Goal: Task Accomplishment & Management: Manage account settings

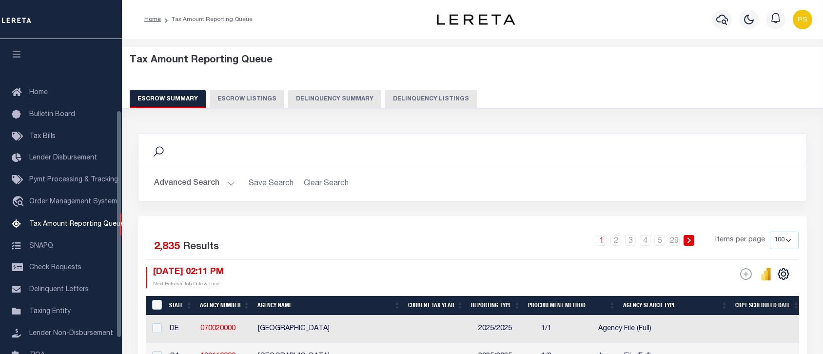
select select "100"
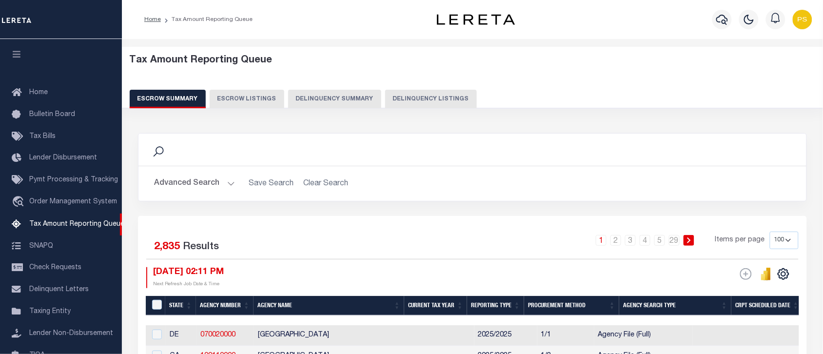
scroll to position [98, 0]
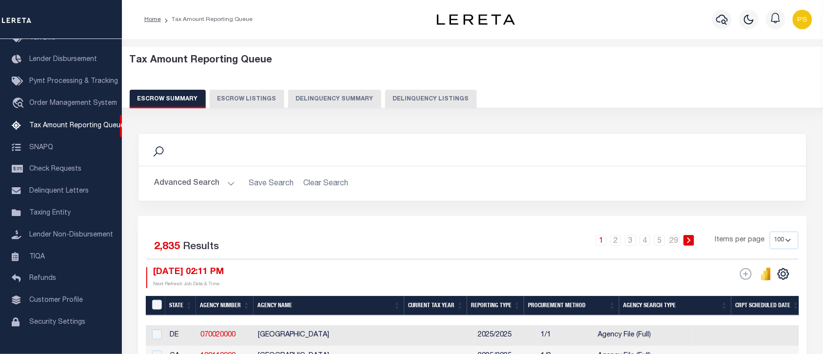
click at [432, 97] on button "Delinquency Listings" at bounding box center [431, 99] width 92 height 19
select select
select select "100"
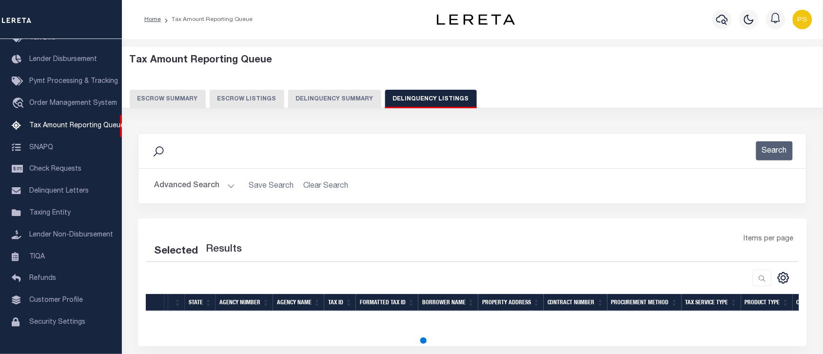
select select "100"
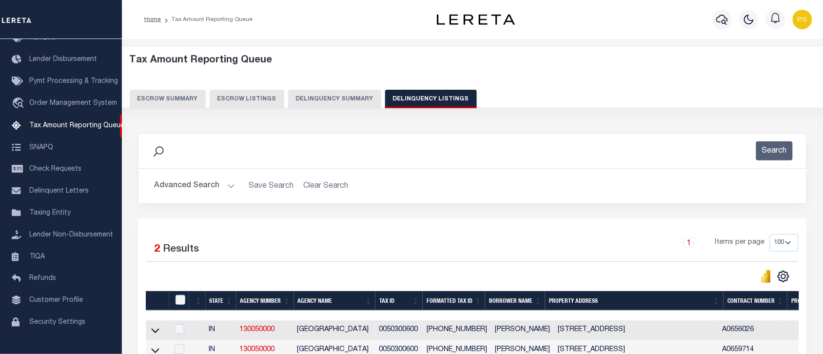
click at [184, 191] on button "Advanced Search" at bounding box center [194, 185] width 81 height 19
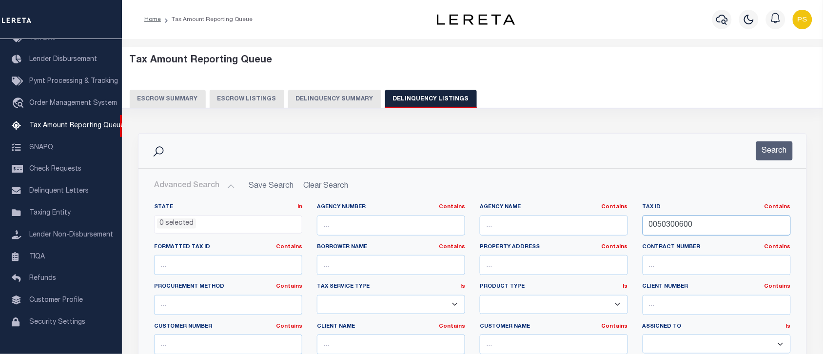
click at [658, 220] on input "0050300600" at bounding box center [716, 225] width 148 height 20
paste input "392800-20.06-1-42"
type input "392800-20.06-1-42"
click at [610, 87] on div "Tax Amount Reporting Queue Escrow Summary Escrow Listings Delinquency Summary" at bounding box center [473, 82] width 686 height 54
click at [671, 227] on input "392800-20.06-1-42" at bounding box center [716, 225] width 148 height 20
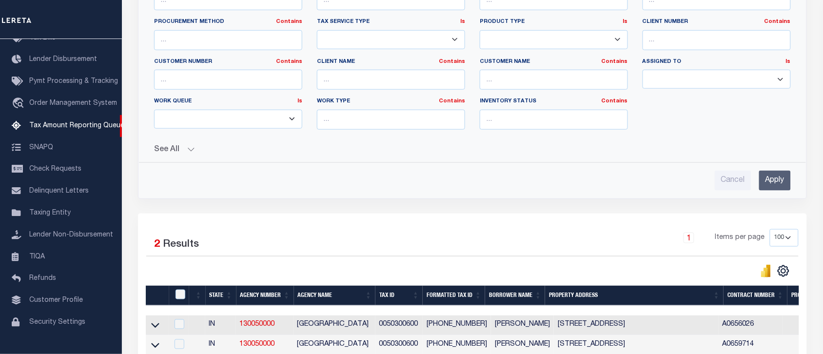
scroll to position [305, 0]
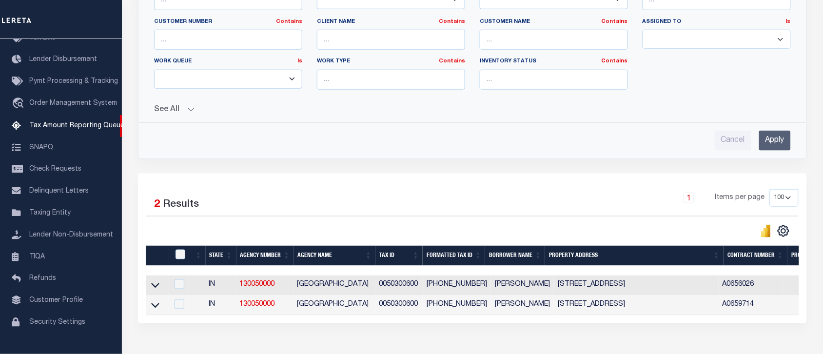
click at [471, 188] on div "Selected 2 Results 1 Items per page 10 25 50 100 500" at bounding box center [472, 248] width 669 height 150
click at [768, 142] on input "Apply" at bounding box center [775, 141] width 32 height 20
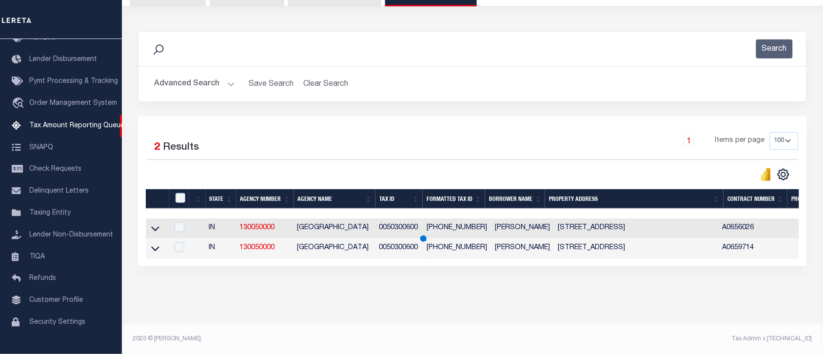
scroll to position [91, 0]
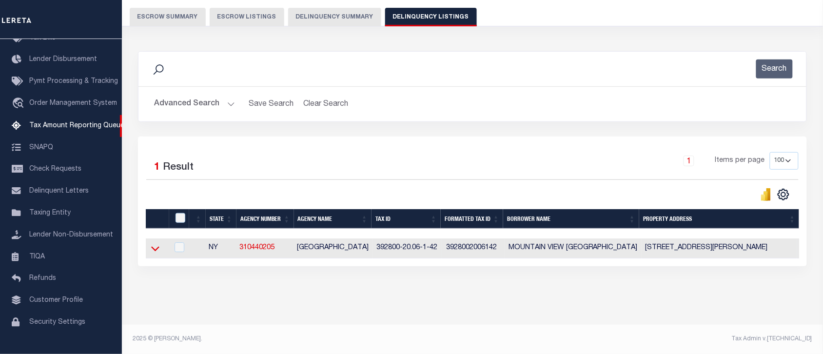
click at [154, 243] on icon at bounding box center [155, 248] width 8 height 10
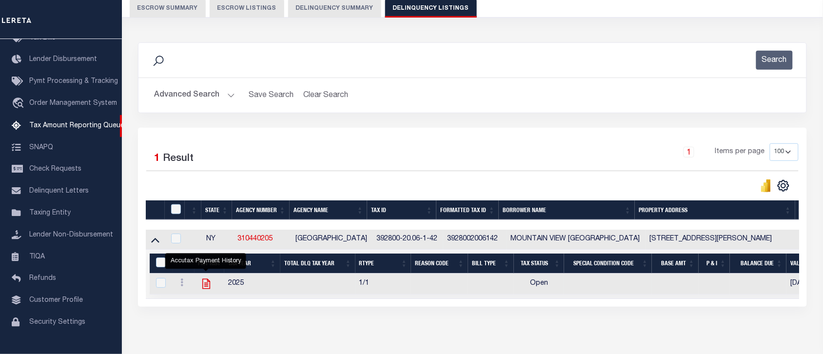
click at [204, 284] on icon "" at bounding box center [206, 283] width 13 height 13
checkbox input "true"
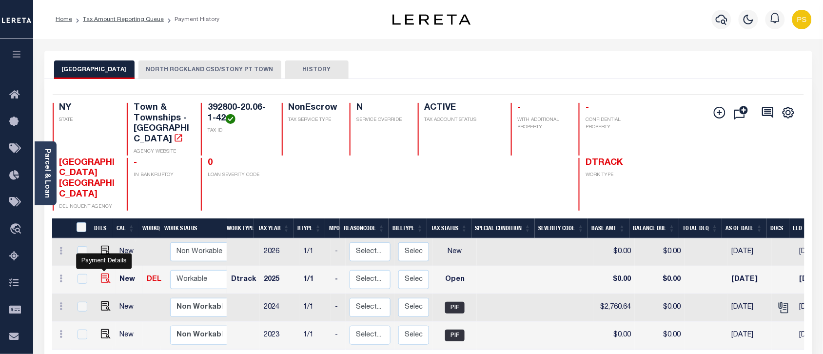
click at [104, 273] on img "" at bounding box center [106, 278] width 10 height 10
checkbox input "true"
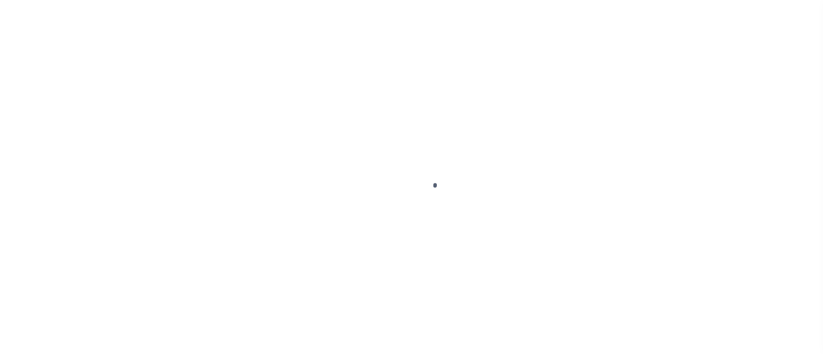
select select "OP2"
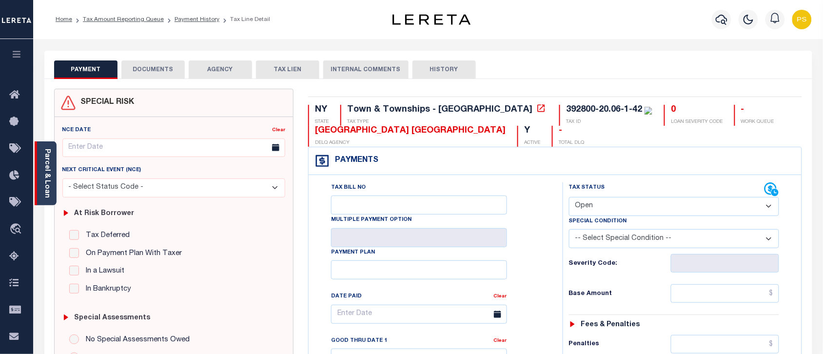
click at [45, 170] on link "Parcel & Loan" at bounding box center [46, 173] width 7 height 49
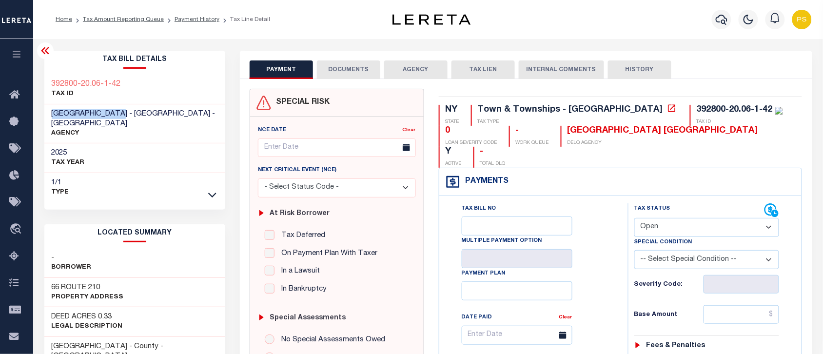
drag, startPoint x: 47, startPoint y: 111, endPoint x: 124, endPoint y: 104, distance: 77.8
click at [124, 104] on div "STONY POINT TOWN - Town & Townships - NY AGENCY" at bounding box center [134, 123] width 181 height 39
copy span "[GEOGRAPHIC_DATA]"
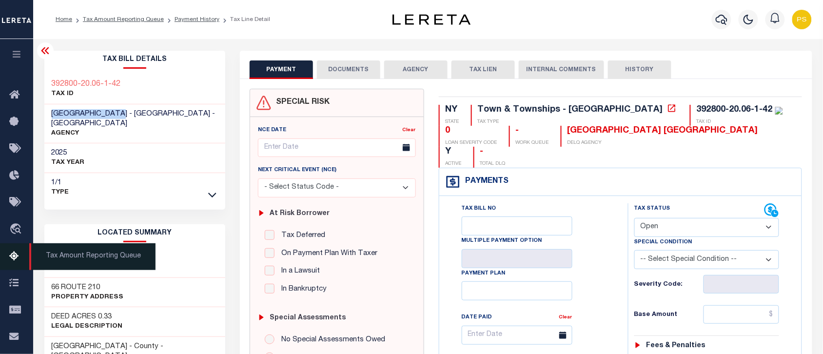
click at [13, 261] on icon at bounding box center [17, 256] width 16 height 12
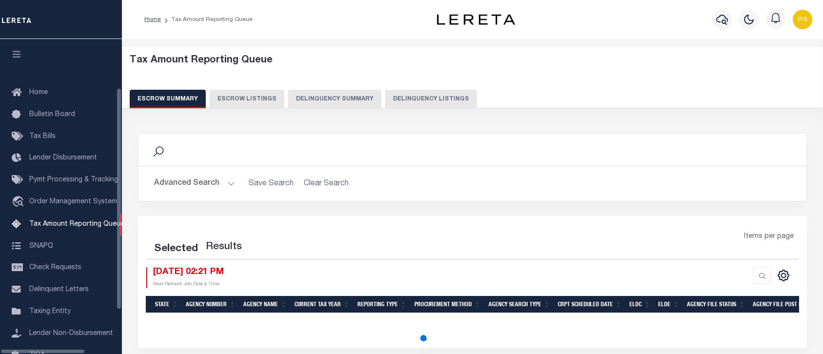
click at [435, 100] on button "Delinquency Listings" at bounding box center [431, 99] width 92 height 19
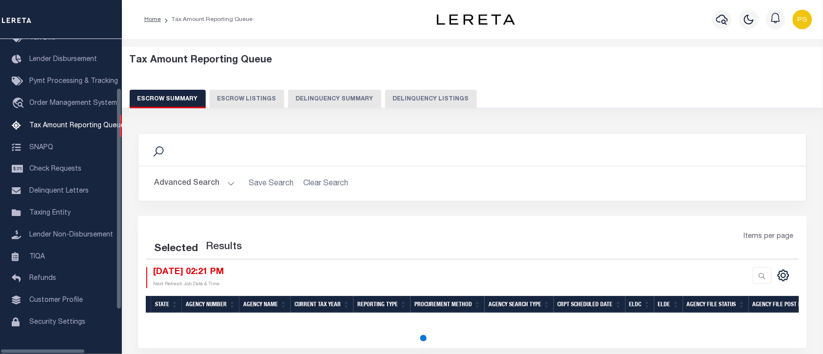
select select "100"
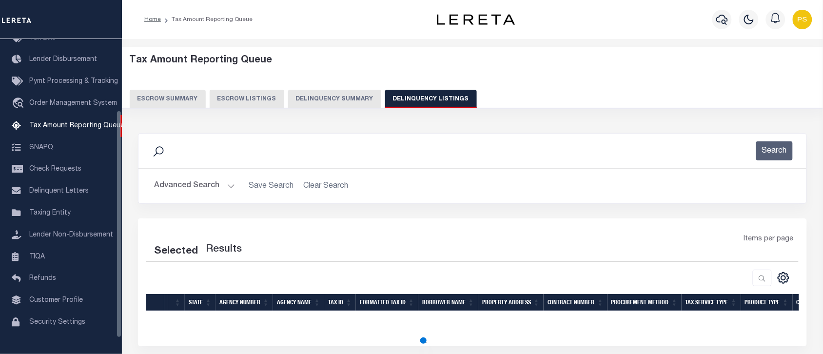
select select "100"
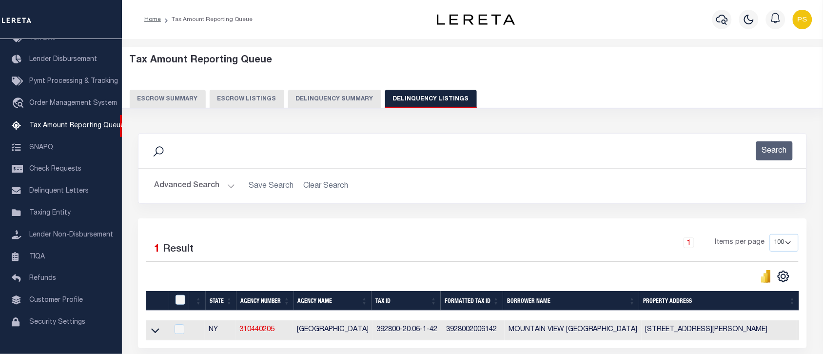
click at [198, 192] on button "Advanced Search" at bounding box center [194, 185] width 81 height 19
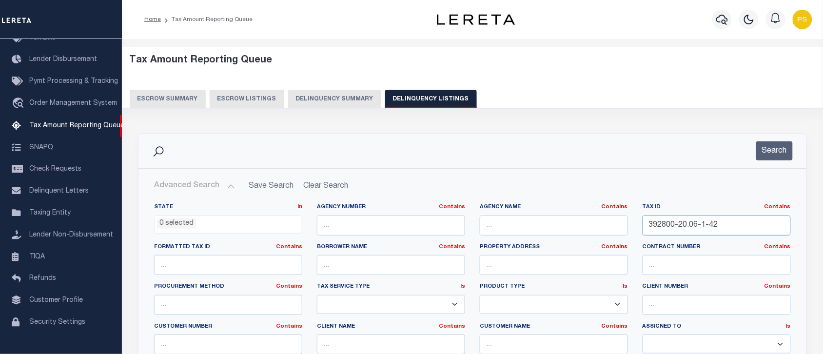
click at [653, 230] on input "392800-20.06-1-42" at bounding box center [716, 225] width 148 height 20
paste input "55261100107000400080000000"
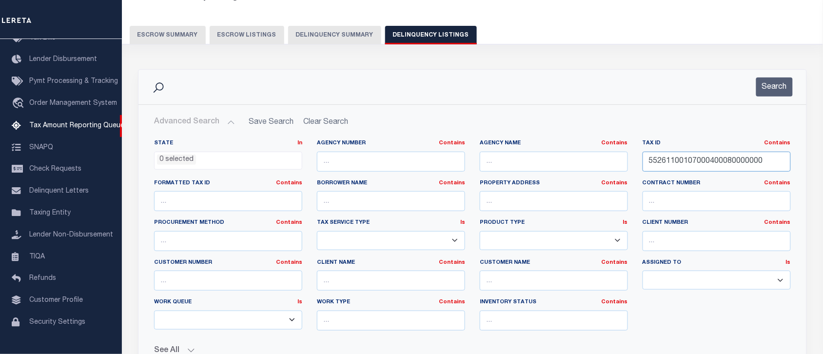
scroll to position [122, 0]
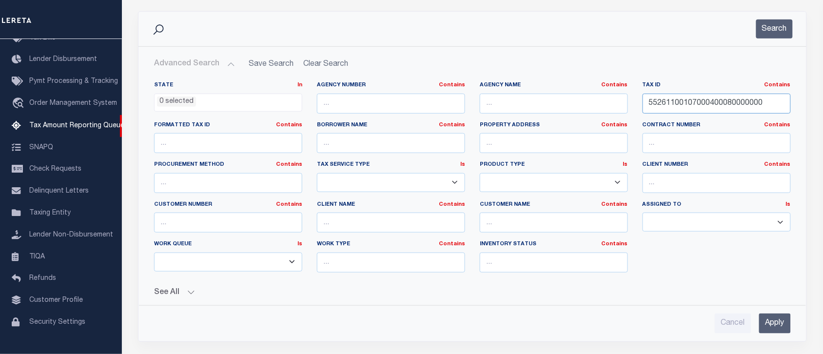
type input "55261100107000400080000000"
click at [776, 319] on input "Apply" at bounding box center [775, 323] width 32 height 20
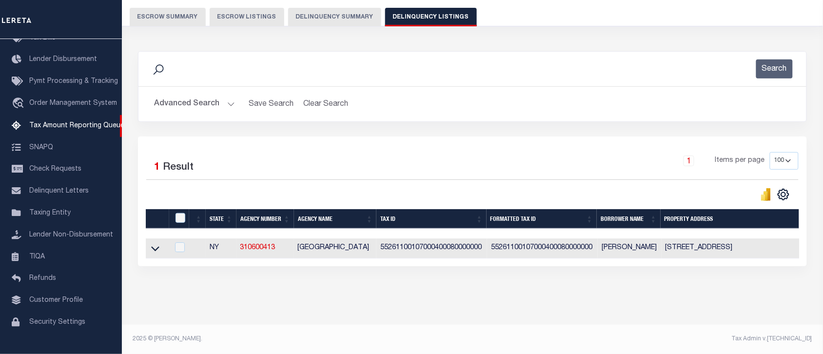
scroll to position [91, 0]
click at [155, 247] on icon at bounding box center [155, 249] width 8 height 5
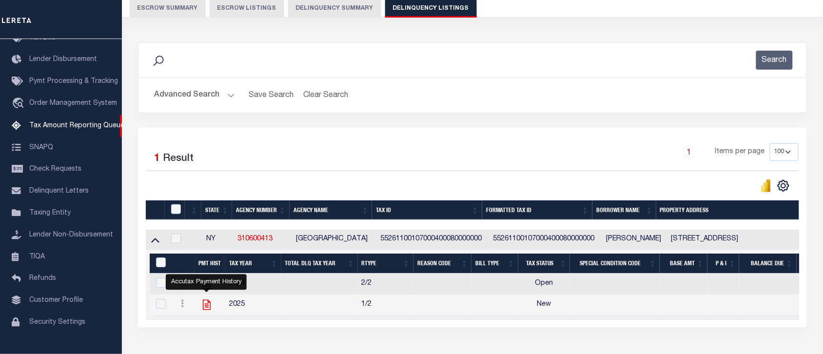
click at [205, 310] on icon "" at bounding box center [206, 304] width 13 height 13
checkbox input "true"
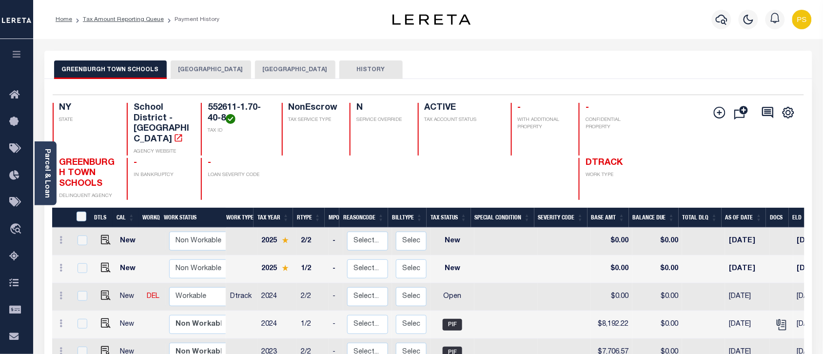
click at [222, 71] on button "[GEOGRAPHIC_DATA]" at bounding box center [211, 69] width 80 height 19
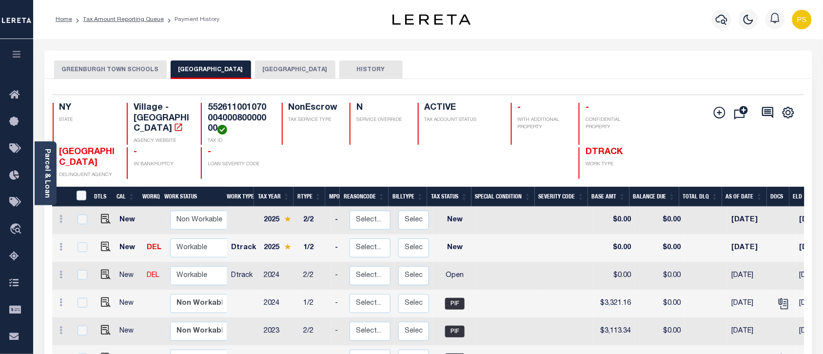
scroll to position [3, 0]
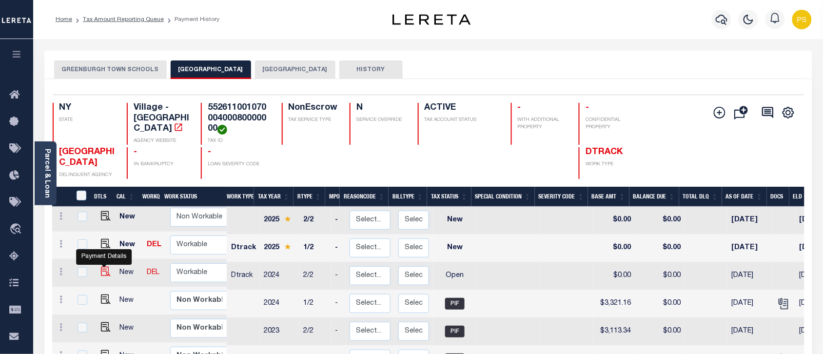
click at [105, 276] on img "" at bounding box center [106, 272] width 10 height 10
checkbox input "true"
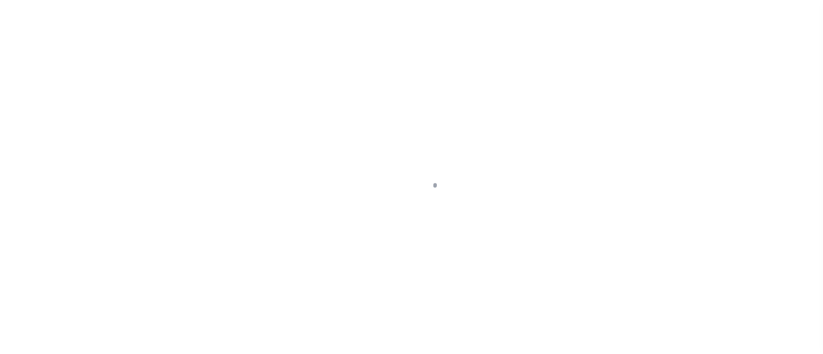
select select "OP2"
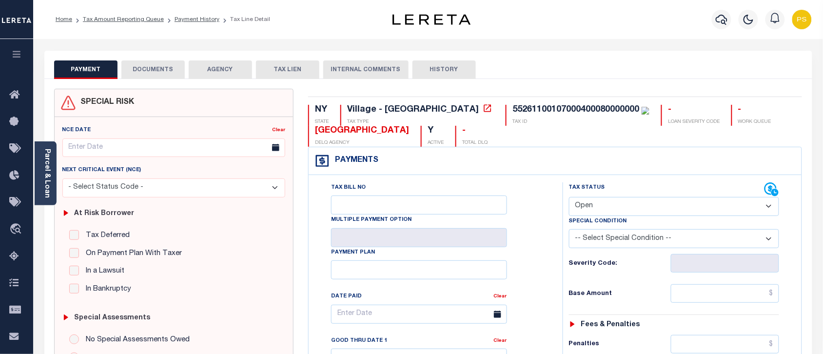
click at [47, 191] on link "Parcel & Loan" at bounding box center [46, 173] width 7 height 49
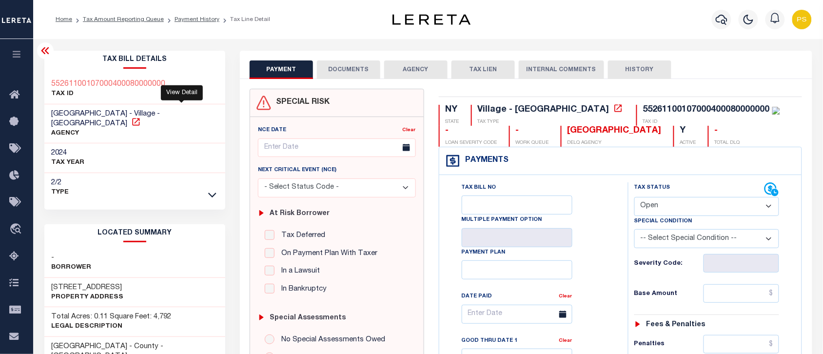
click at [141, 117] on icon at bounding box center [136, 122] width 10 height 10
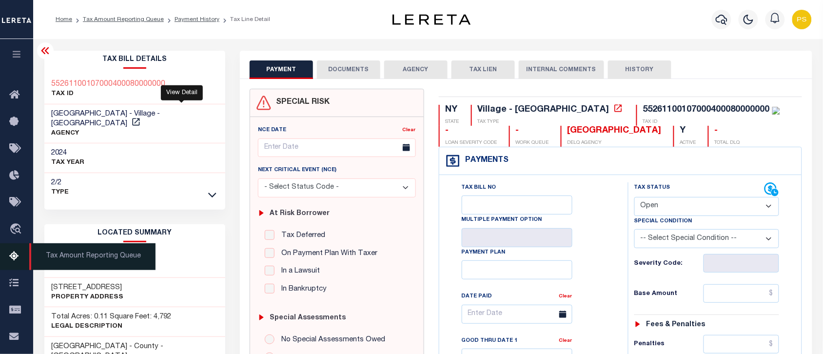
click at [11, 262] on icon at bounding box center [17, 256] width 16 height 12
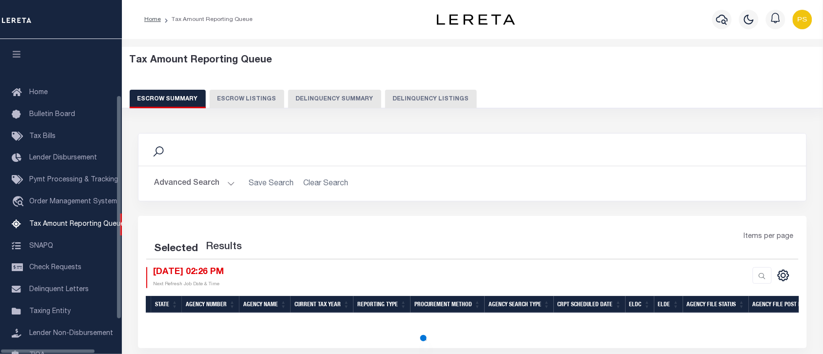
click at [422, 98] on button "Delinquency Listings" at bounding box center [431, 99] width 92 height 19
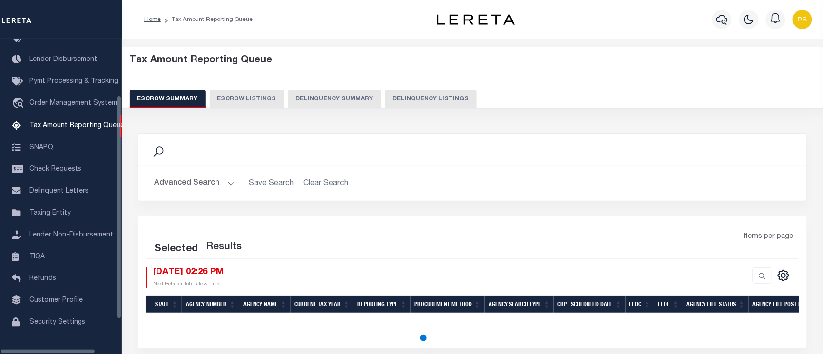
select select "100"
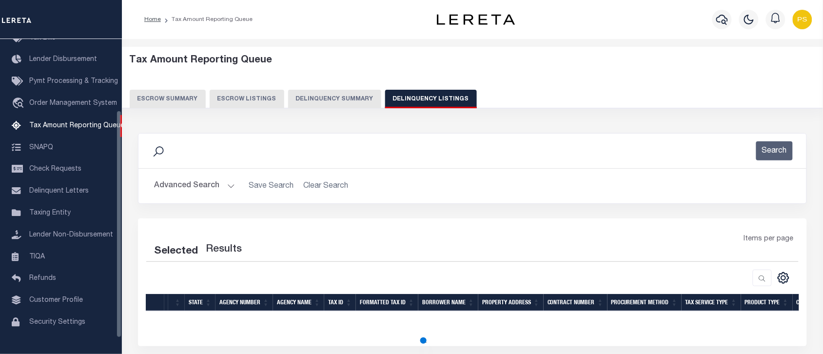
select select "100"
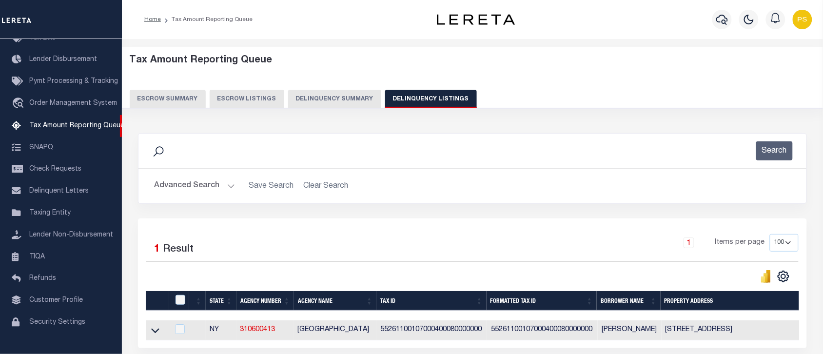
click at [184, 184] on button "Advanced Search" at bounding box center [194, 185] width 81 height 19
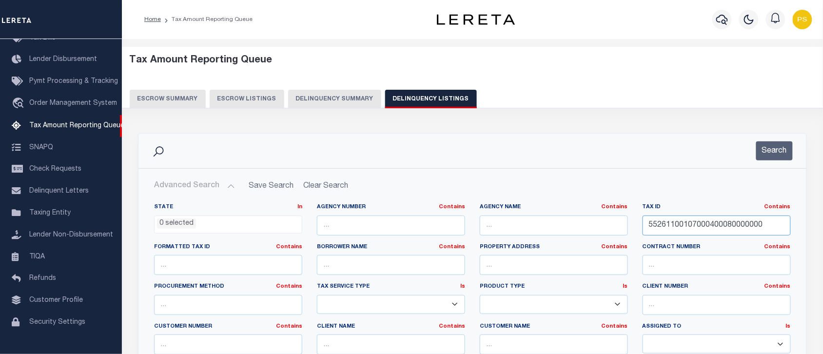
click at [660, 222] on input "55261100107000400080000000" at bounding box center [716, 225] width 148 height 20
paste input "6070010332"
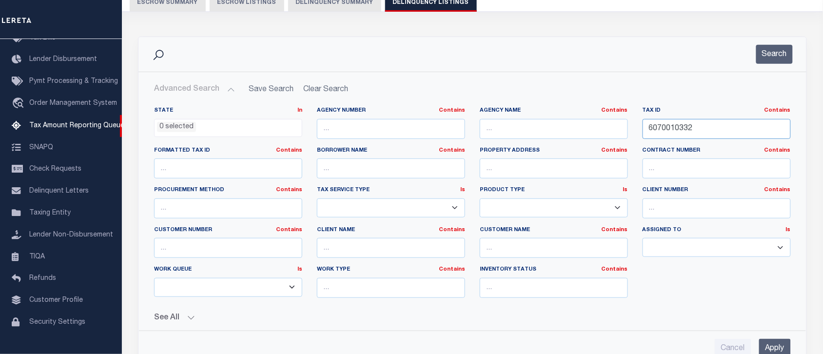
scroll to position [122, 0]
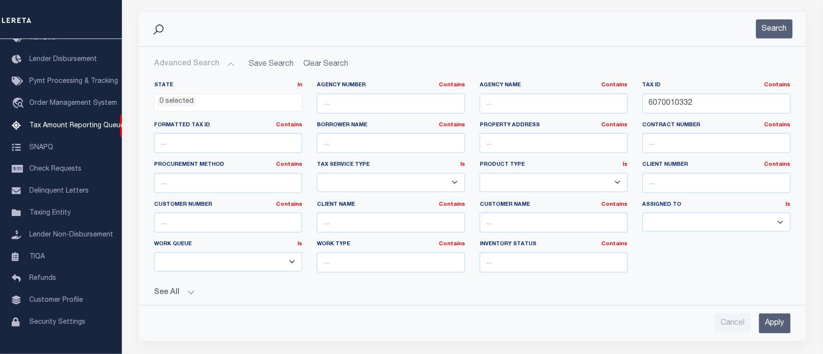
click at [778, 322] on input "Apply" at bounding box center [775, 323] width 32 height 20
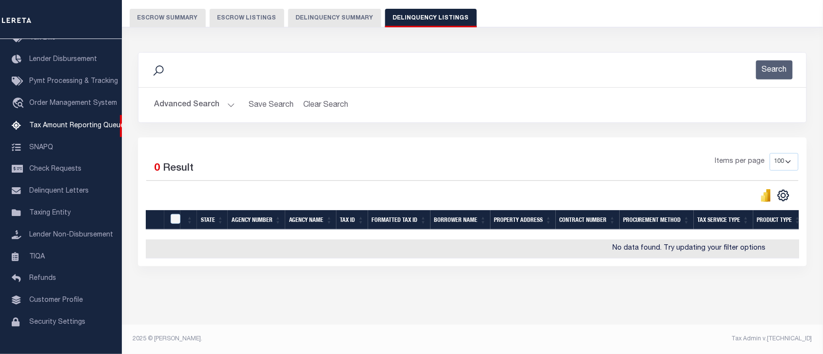
scroll to position [89, 0]
click at [195, 96] on button "Advanced Search" at bounding box center [194, 105] width 81 height 19
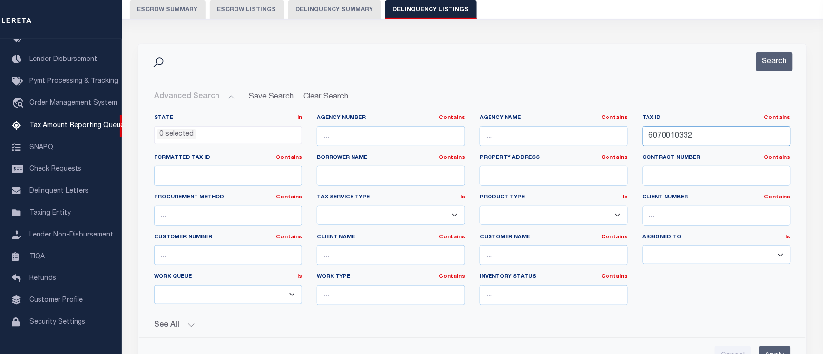
click at [675, 131] on input "6070010332" at bounding box center [716, 136] width 148 height 20
paste input "125.36-1-"
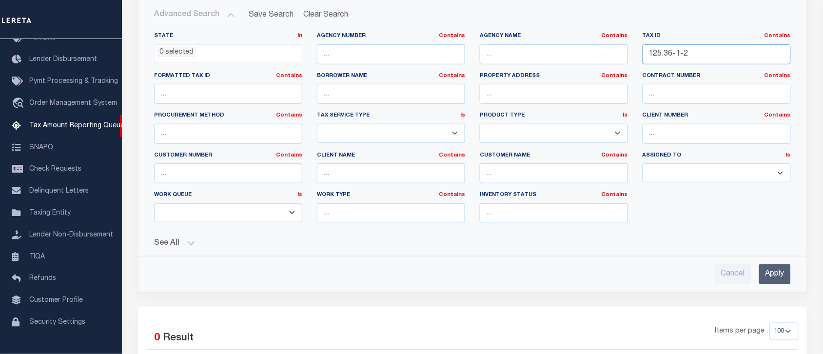
scroll to position [211, 0]
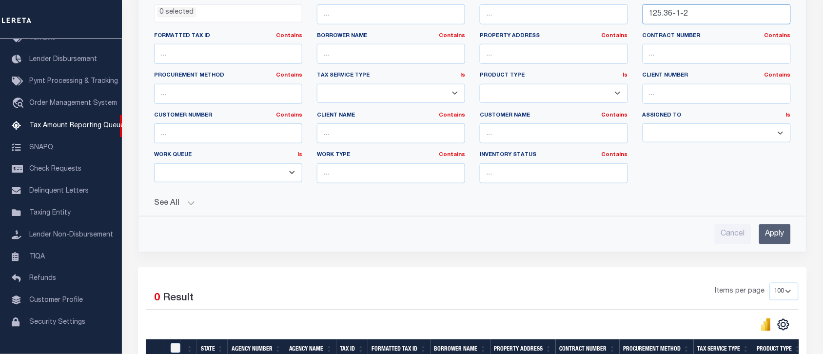
type input "125.36-1-2"
click at [778, 240] on input "Apply" at bounding box center [775, 234] width 32 height 20
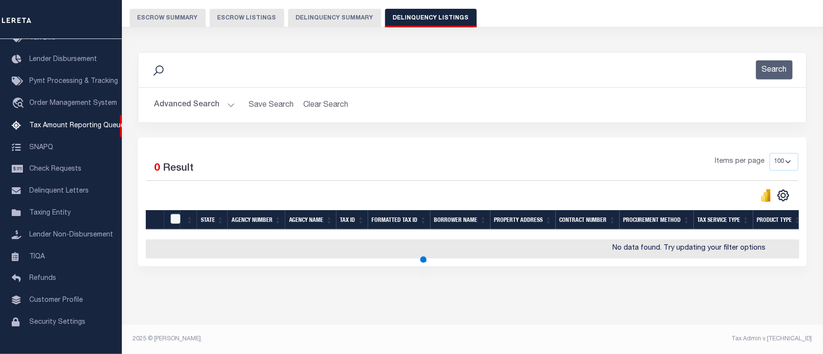
scroll to position [111, 0]
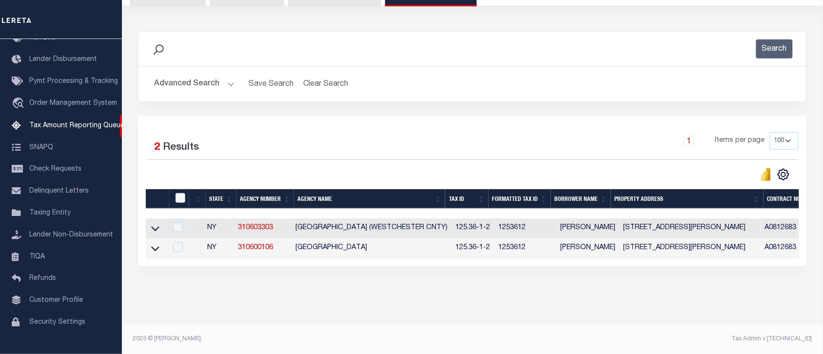
click at [161, 247] on td at bounding box center [156, 248] width 21 height 20
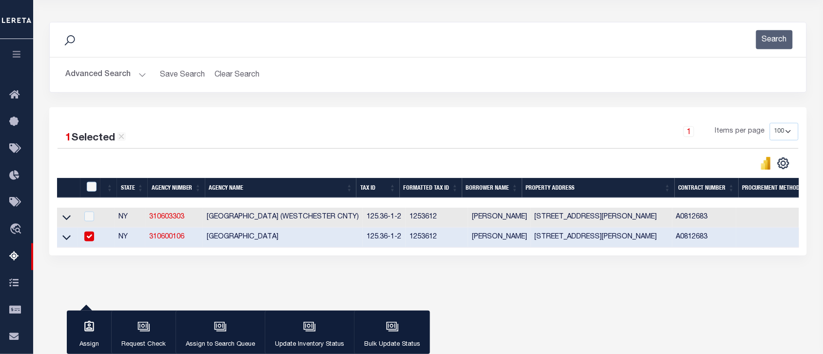
scroll to position [110, 0]
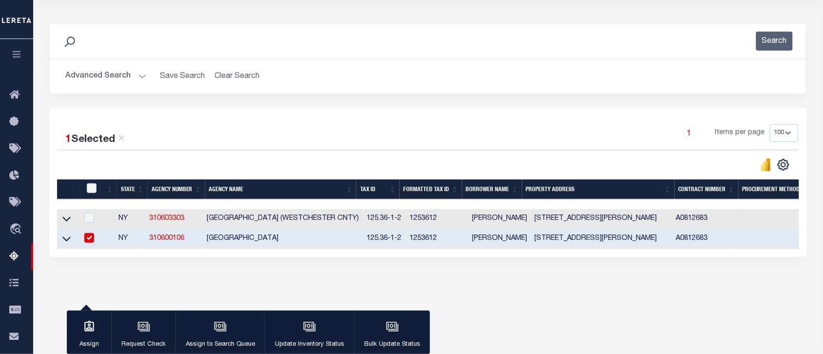
click at [91, 239] on input "checkbox" at bounding box center [89, 238] width 10 height 10
checkbox input "false"
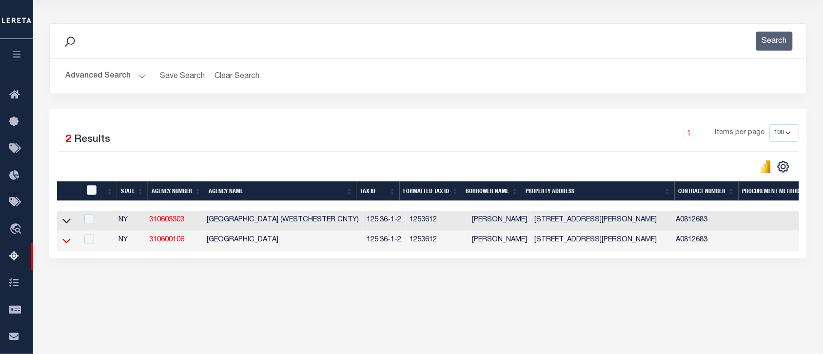
click at [67, 243] on icon at bounding box center [66, 240] width 8 height 5
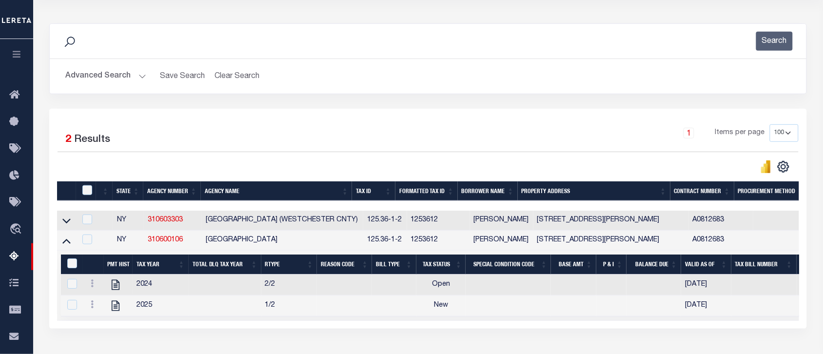
scroll to position [183, 0]
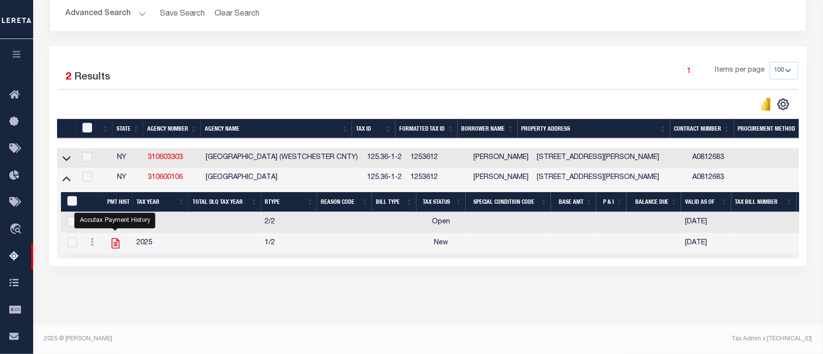
click at [114, 239] on icon "" at bounding box center [115, 243] width 8 height 10
checkbox input "true"
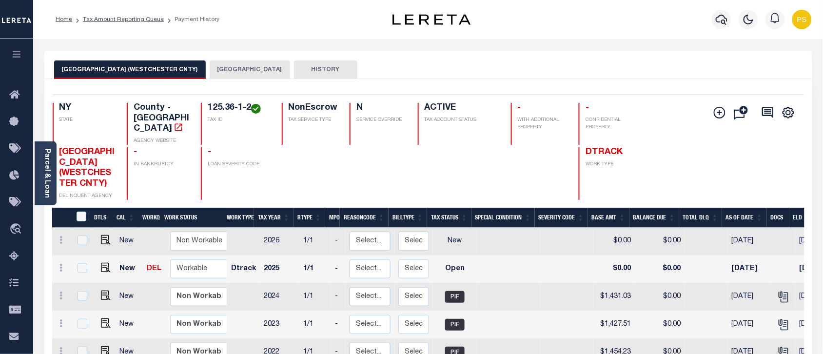
click at [220, 78] on button "[GEOGRAPHIC_DATA]" at bounding box center [250, 69] width 80 height 19
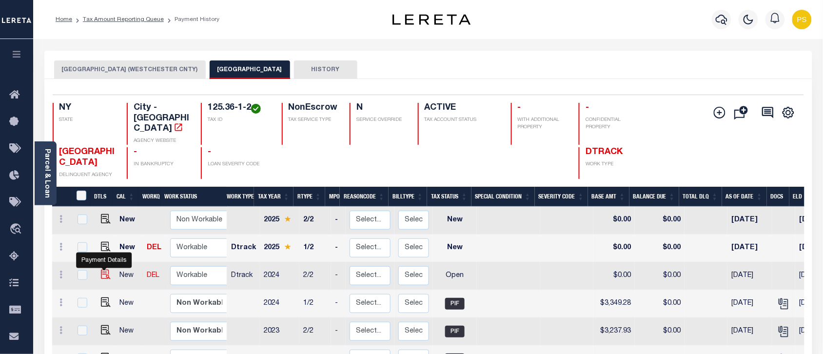
click at [101, 269] on img "" at bounding box center [106, 274] width 10 height 10
checkbox input "true"
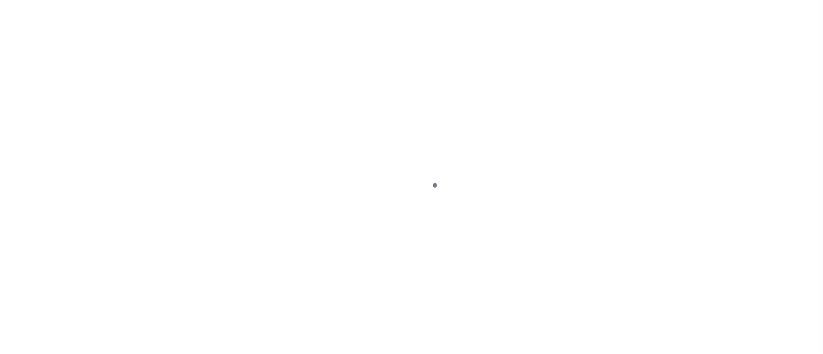
select select "OP2"
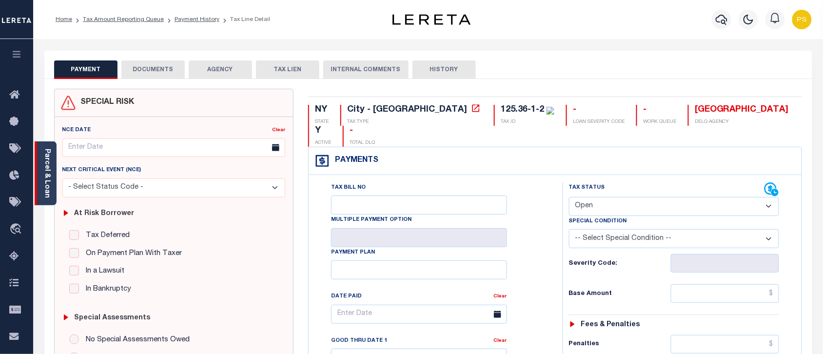
click at [50, 163] on link "Parcel & Loan" at bounding box center [46, 173] width 7 height 49
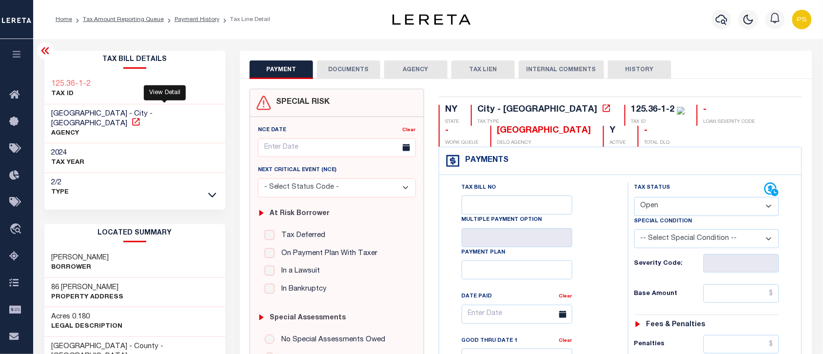
click at [141, 117] on icon at bounding box center [136, 122] width 10 height 10
drag, startPoint x: 50, startPoint y: 78, endPoint x: 99, endPoint y: 83, distance: 48.9
click at [99, 83] on div "125.36-1-2 TAX ID" at bounding box center [134, 90] width 181 height 30
copy h3 "125.36-1-2"
click at [188, 18] on link "Payment History" at bounding box center [196, 20] width 45 height 6
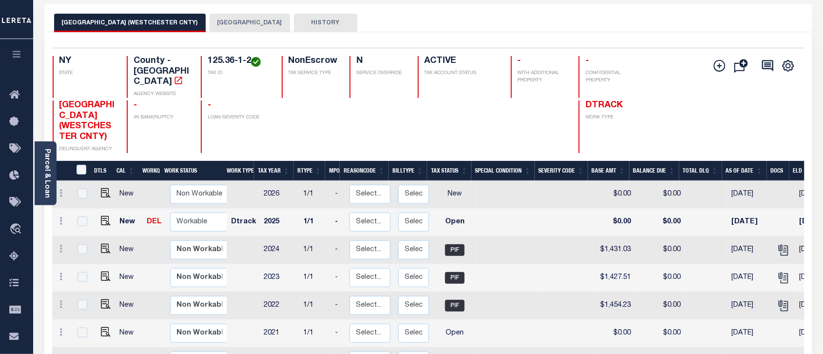
scroll to position [61, 0]
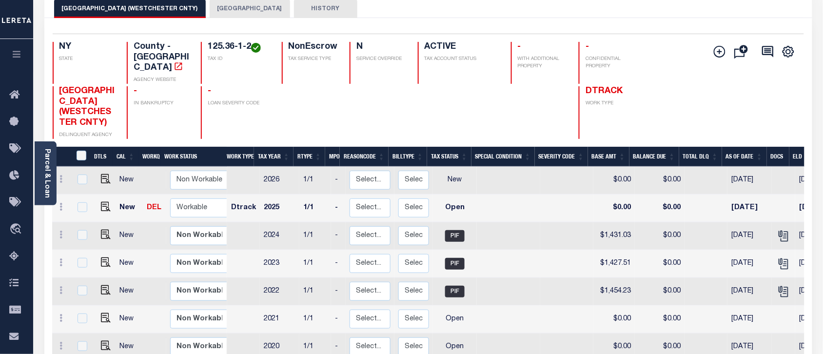
click at [231, 15] on button "[GEOGRAPHIC_DATA]" at bounding box center [250, 9] width 80 height 19
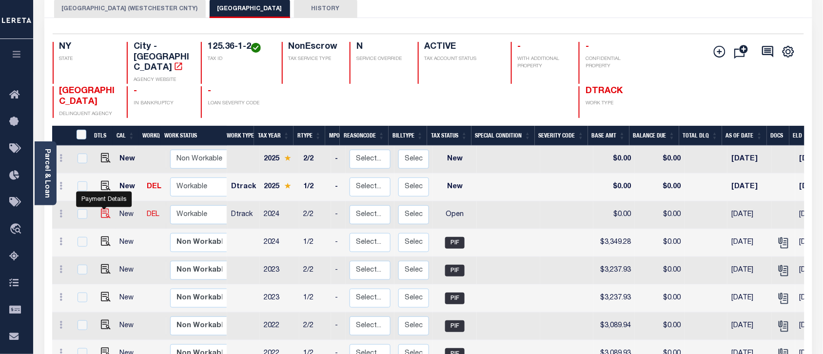
click at [101, 209] on img "" at bounding box center [106, 214] width 10 height 10
checkbox input "true"
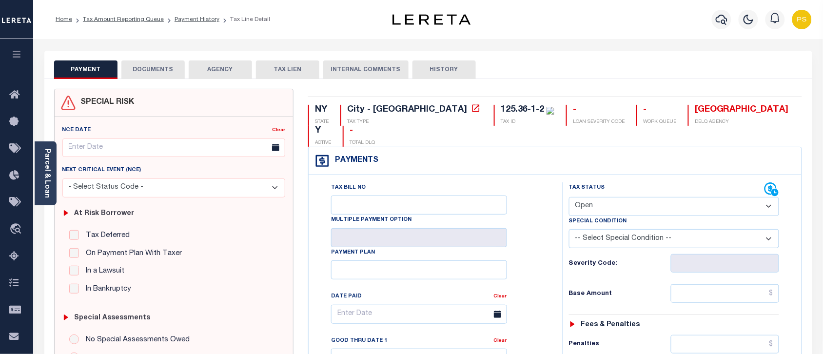
click at [614, 197] on select "- Select Status Code - Open Due/Unpaid Paid Incomplete No Tax Due Internal Refu…" at bounding box center [674, 206] width 210 height 19
select select "PYD"
click at [569, 197] on select "- Select Status Code - Open Due/Unpaid Paid Incomplete No Tax Due Internal Refu…" at bounding box center [674, 206] width 210 height 19
type input "[DATE]"
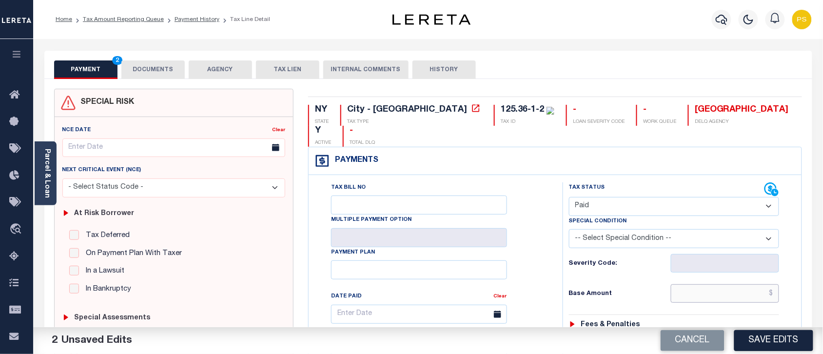
click at [775, 284] on input "text" at bounding box center [724, 293] width 109 height 19
paste input "3,454.58"
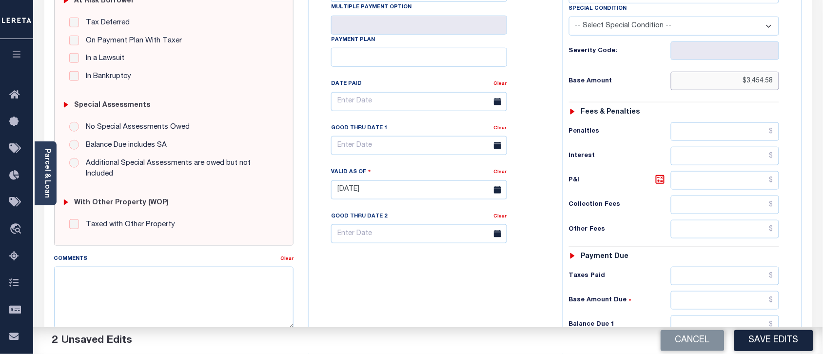
scroll to position [244, 0]
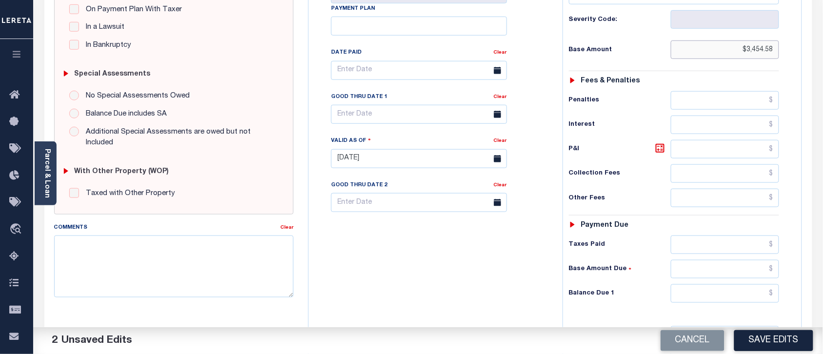
type input "$3,454.58"
click at [726, 284] on input "text" at bounding box center [724, 293] width 109 height 19
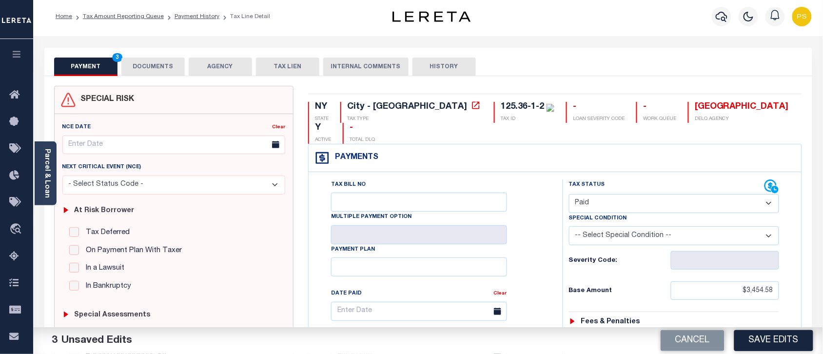
scroll to position [0, 0]
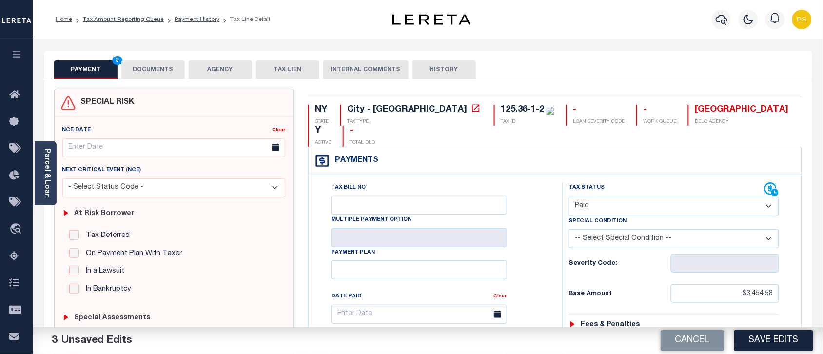
type input "$0.00"
click at [159, 64] on button "DOCUMENTS" at bounding box center [152, 69] width 63 height 19
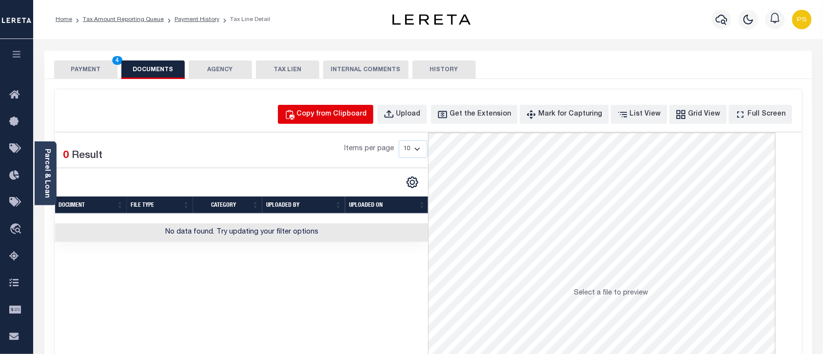
click at [353, 113] on div "Copy from Clipboard" at bounding box center [332, 114] width 70 height 11
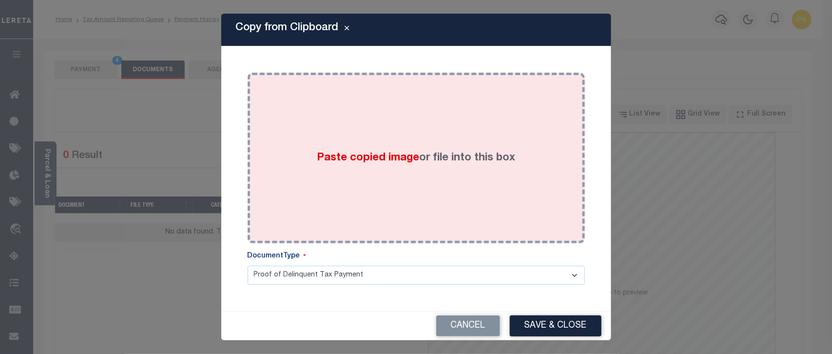
click at [369, 177] on div "Paste copied image or file into this box" at bounding box center [416, 158] width 323 height 156
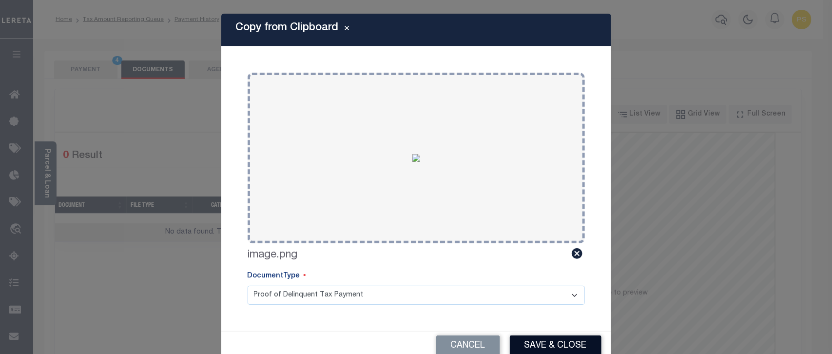
click at [542, 349] on button "Save & Close" at bounding box center [556, 345] width 92 height 21
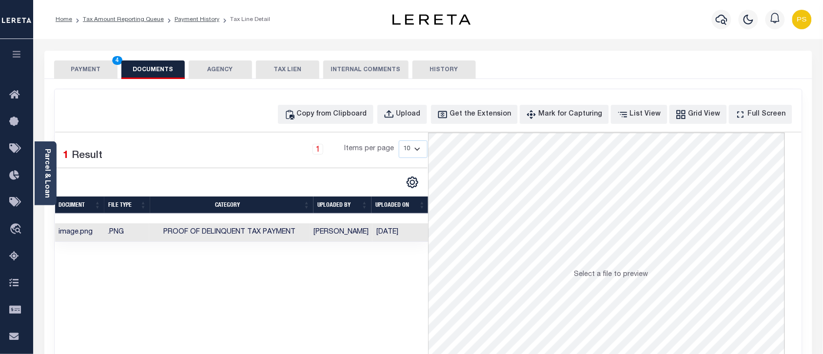
click at [79, 67] on button "PAYMENT 4" at bounding box center [85, 69] width 63 height 19
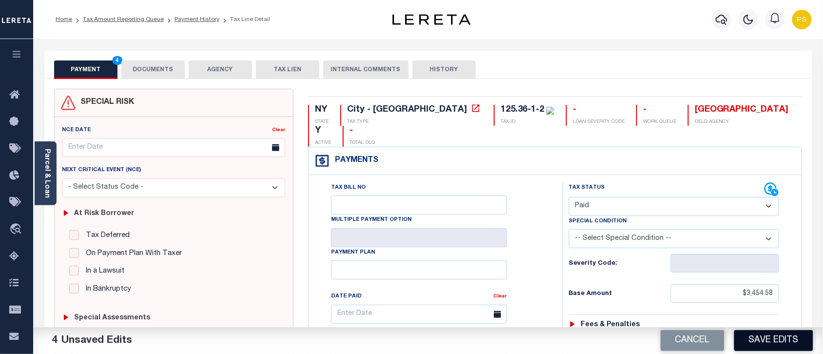
click at [785, 344] on button "Save Edits" at bounding box center [773, 340] width 79 height 21
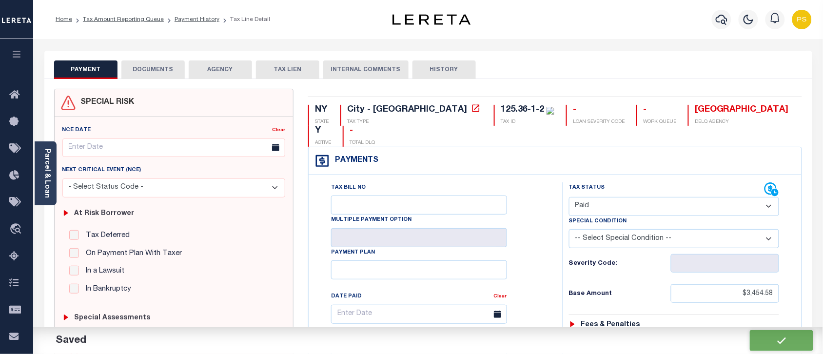
checkbox input "false"
type input "$3,454.58"
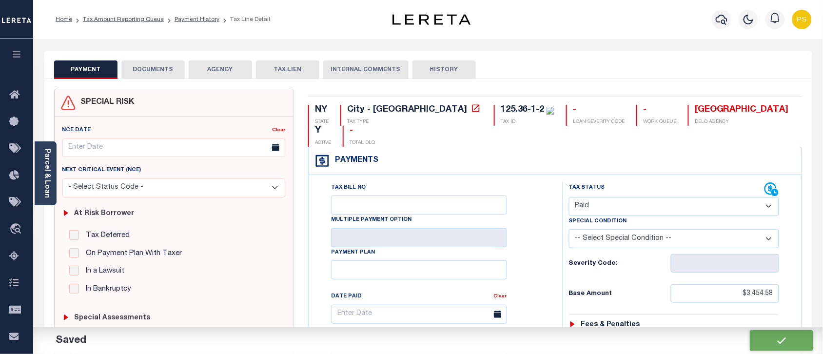
type input "$0"
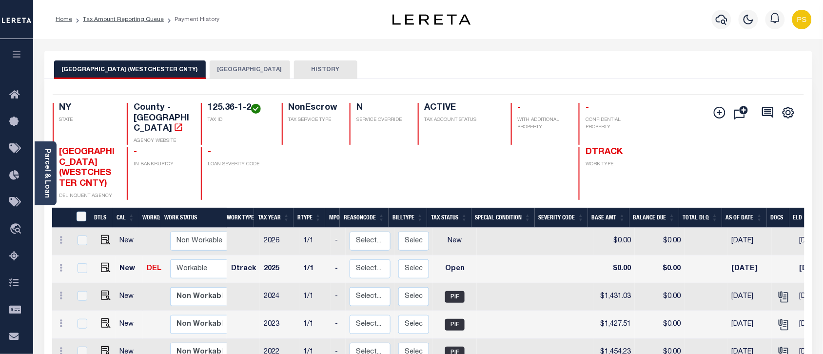
click at [229, 69] on button "[GEOGRAPHIC_DATA]" at bounding box center [250, 69] width 80 height 19
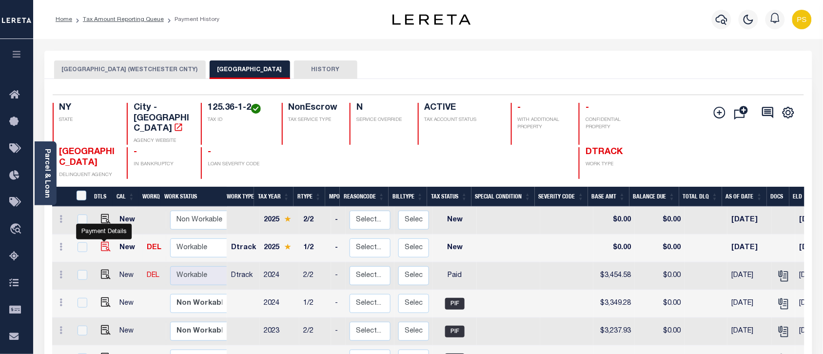
click at [101, 242] on img "" at bounding box center [106, 247] width 10 height 10
checkbox input "true"
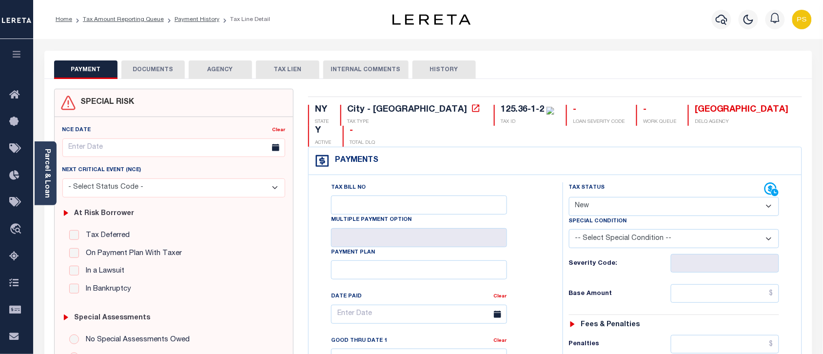
click at [607, 197] on select "- Select Status Code - Open Due/Unpaid Paid Incomplete No Tax Due Internal Refu…" at bounding box center [674, 206] width 210 height 19
select select "DUE"
click at [569, 197] on select "- Select Status Code - Open Due/Unpaid Paid Incomplete No Tax Due Internal Refu…" at bounding box center [674, 206] width 210 height 19
type input "[DATE]"
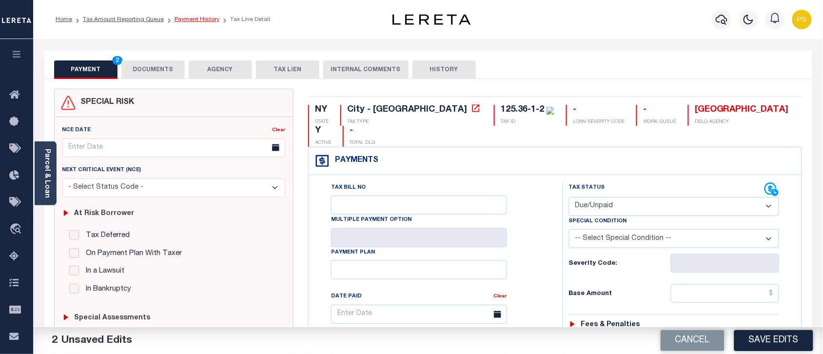
click at [191, 19] on link "Payment History" at bounding box center [196, 20] width 45 height 6
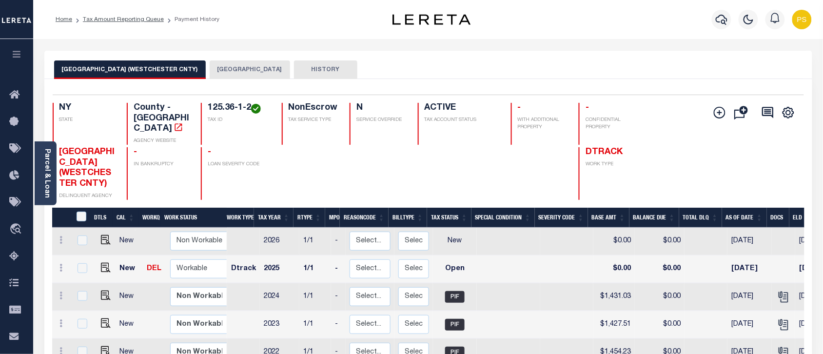
click at [223, 72] on button "[GEOGRAPHIC_DATA]" at bounding box center [250, 69] width 80 height 19
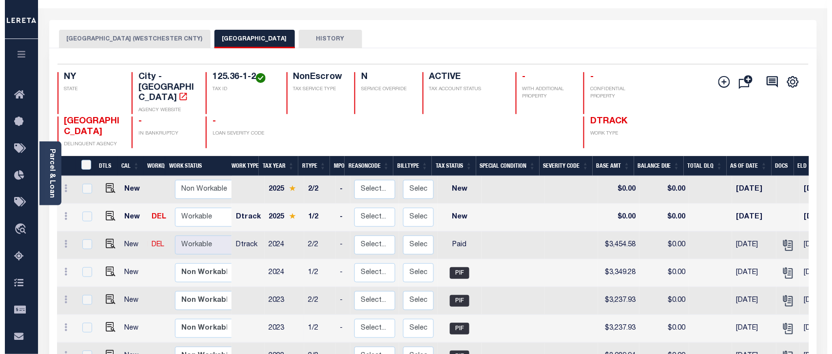
scroll to position [61, 0]
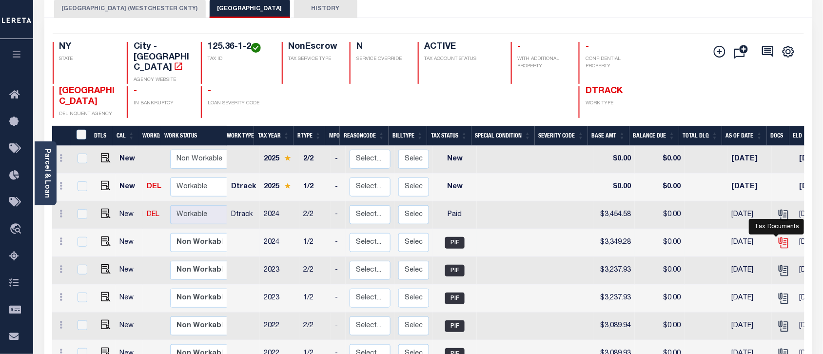
click at [777, 236] on icon "" at bounding box center [783, 242] width 13 height 13
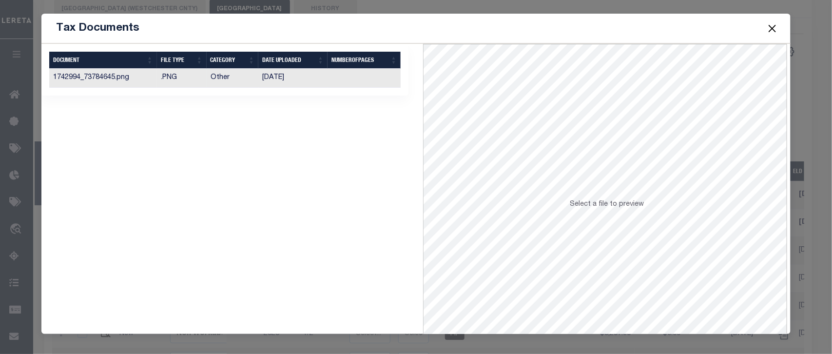
click at [113, 80] on td "1742994_73784645.png" at bounding box center [103, 78] width 108 height 19
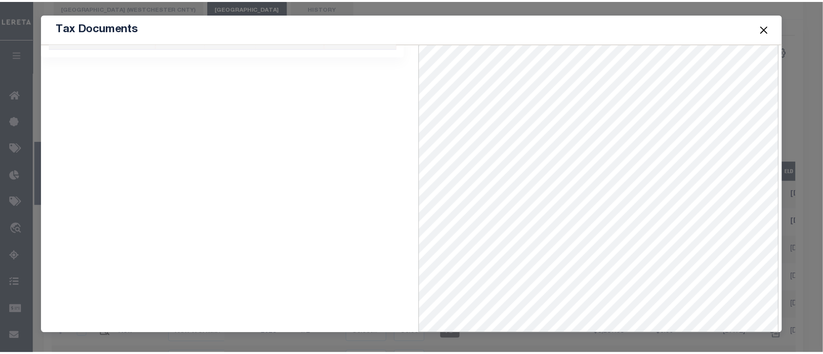
scroll to position [42, 0]
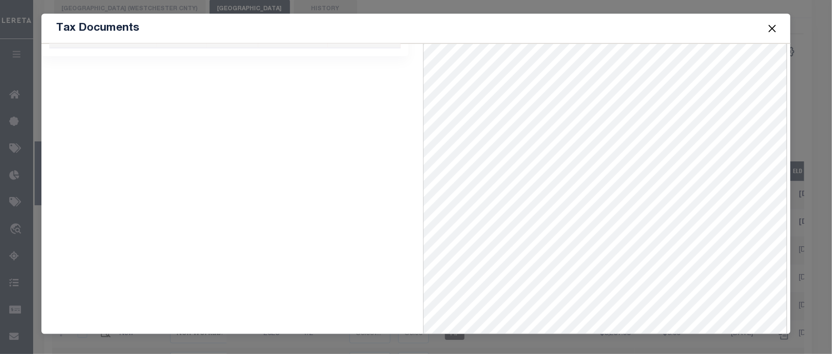
click at [771, 27] on button "Close" at bounding box center [771, 28] width 13 height 13
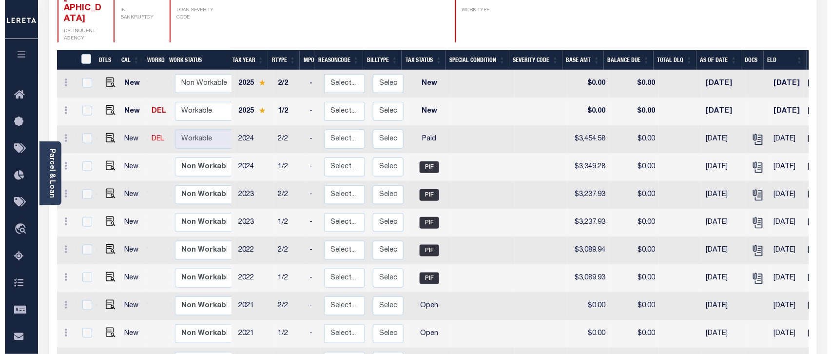
scroll to position [171, 0]
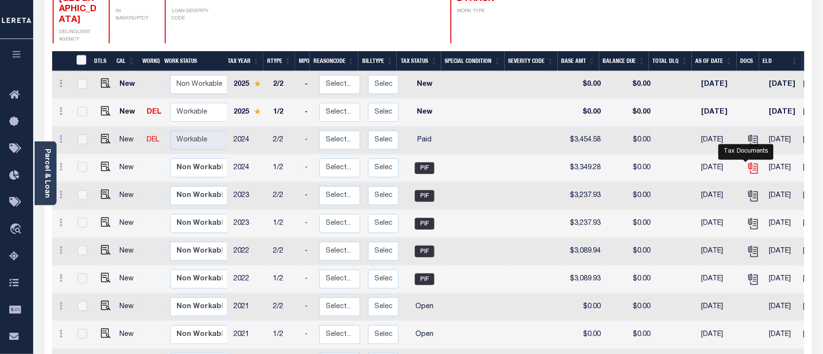
drag, startPoint x: 735, startPoint y: 151, endPoint x: 742, endPoint y: 152, distance: 6.8
click at [746, 162] on icon "" at bounding box center [752, 168] width 13 height 13
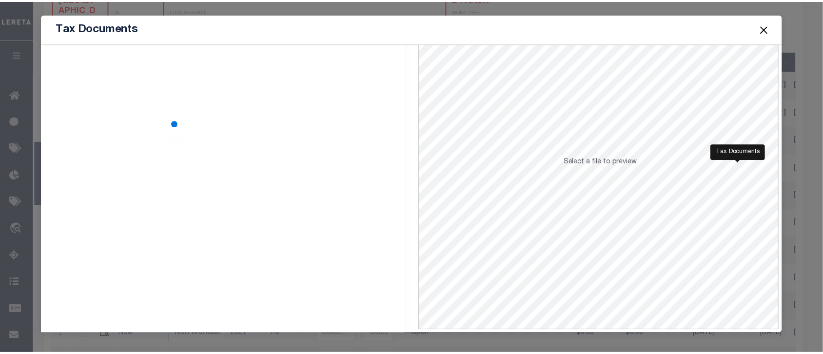
scroll to position [0, 0]
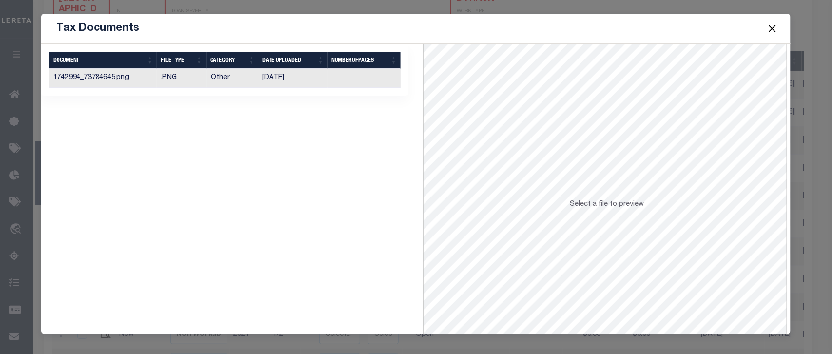
click at [246, 80] on td "Other" at bounding box center [233, 78] width 52 height 19
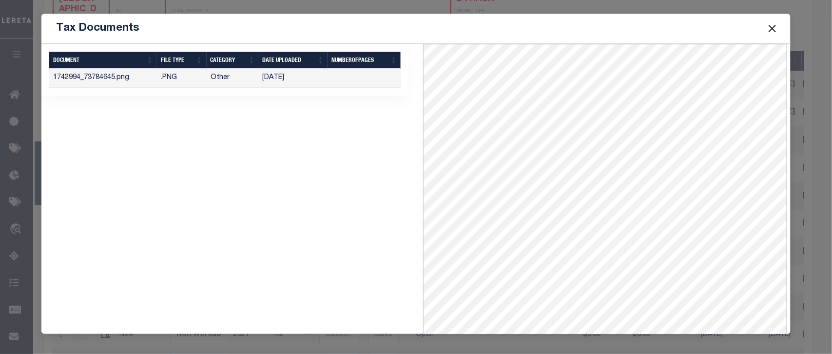
click at [774, 30] on button "Close" at bounding box center [771, 28] width 13 height 13
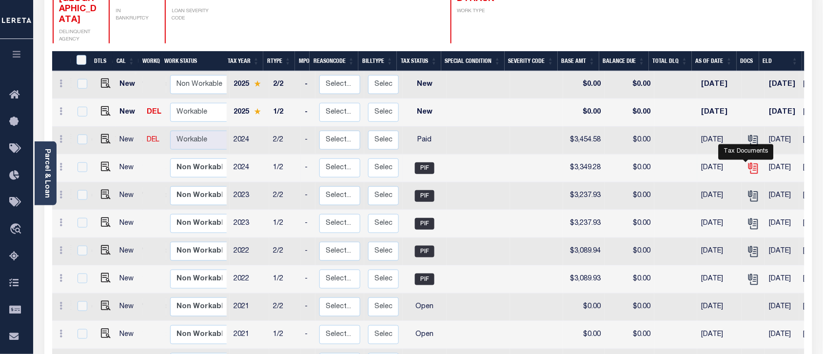
click at [746, 162] on icon "" at bounding box center [752, 168] width 13 height 13
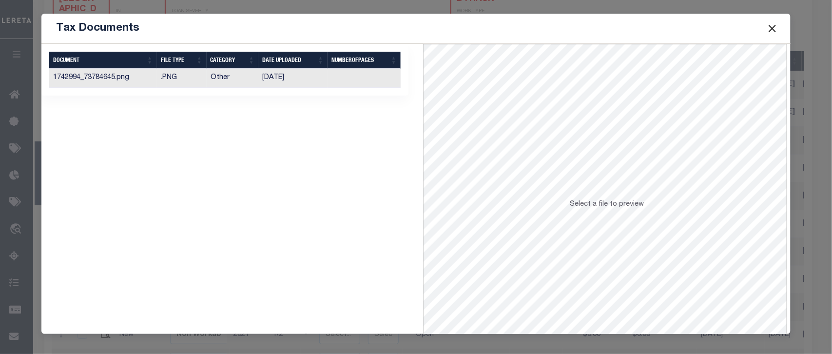
click at [366, 80] on td at bounding box center [363, 78] width 73 height 19
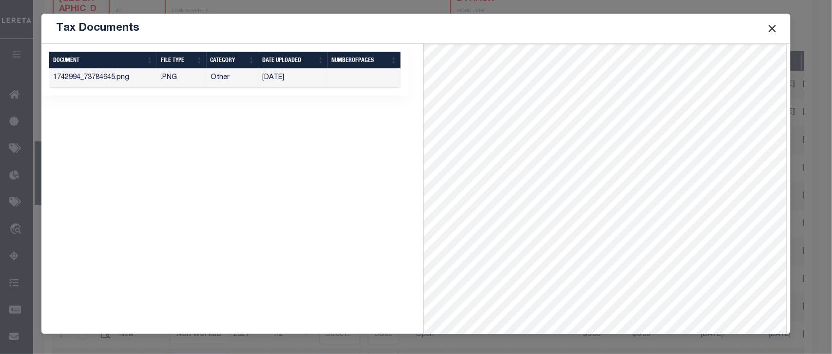
click at [774, 28] on button "Close" at bounding box center [771, 28] width 13 height 13
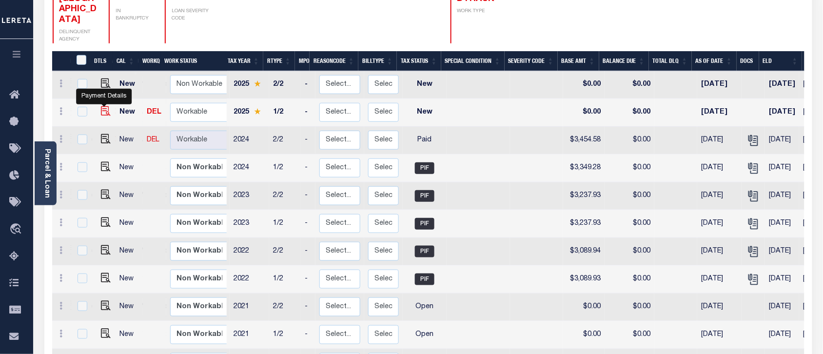
click at [104, 106] on img "" at bounding box center [106, 111] width 10 height 10
checkbox input "true"
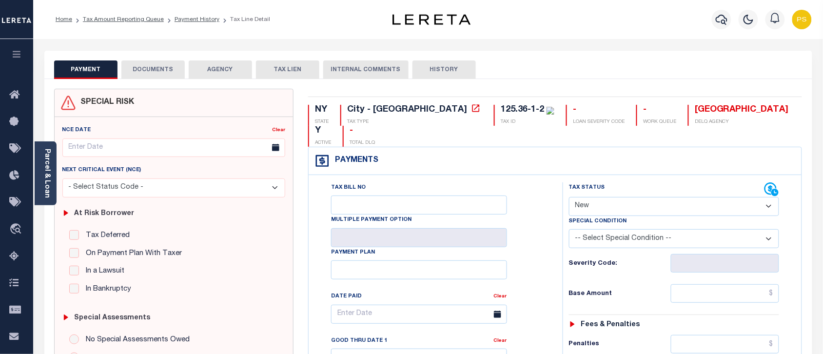
click at [597, 197] on select "- Select Status Code - Open Due/Unpaid Paid Incomplete No Tax Due Internal Refu…" at bounding box center [674, 206] width 210 height 19
select select "PYD"
click at [569, 197] on select "- Select Status Code - Open Due/Unpaid Paid Incomplete No Tax Due Internal Refu…" at bounding box center [674, 206] width 210 height 19
type input "[DATE]"
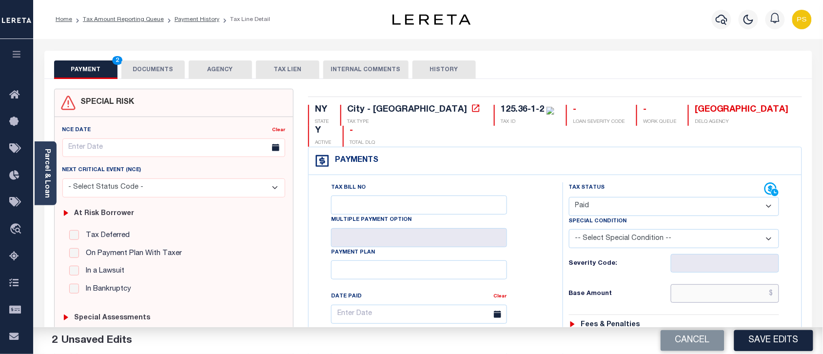
click at [766, 284] on input "text" at bounding box center [724, 293] width 109 height 19
paste input "1,426.66"
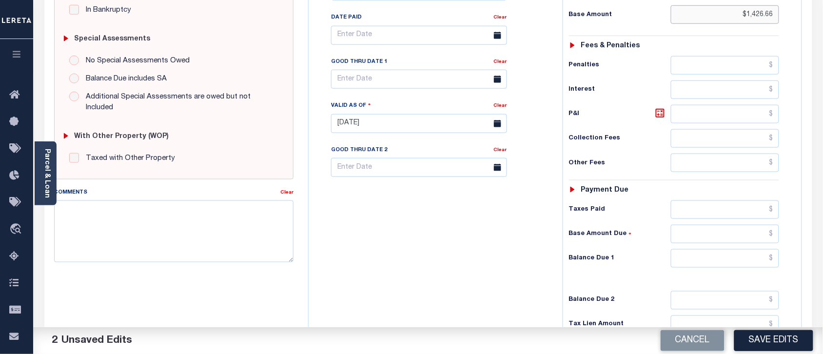
scroll to position [305, 0]
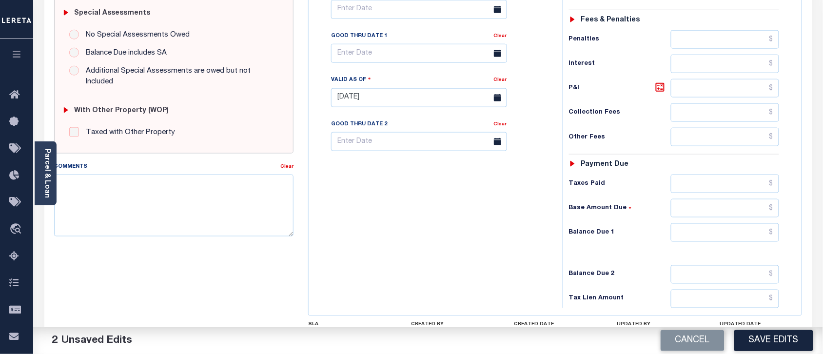
type input "$1,426.66"
click at [737, 223] on input "text" at bounding box center [724, 232] width 109 height 19
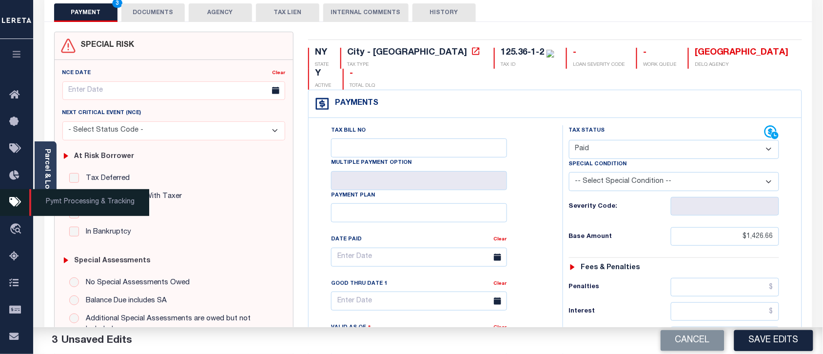
scroll to position [0, 0]
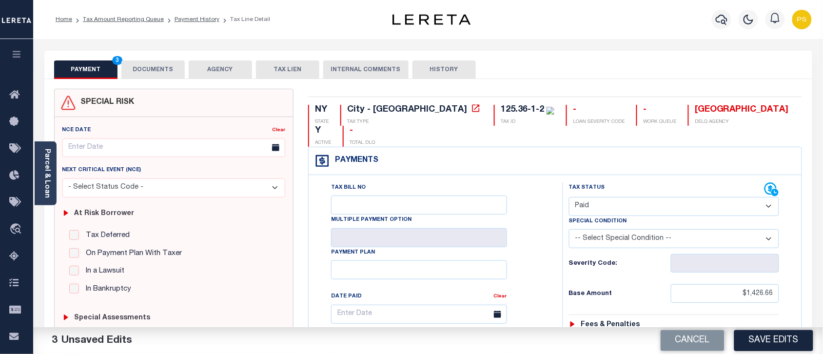
type input "$0.00"
click at [153, 74] on button "DOCUMENTS" at bounding box center [152, 69] width 63 height 19
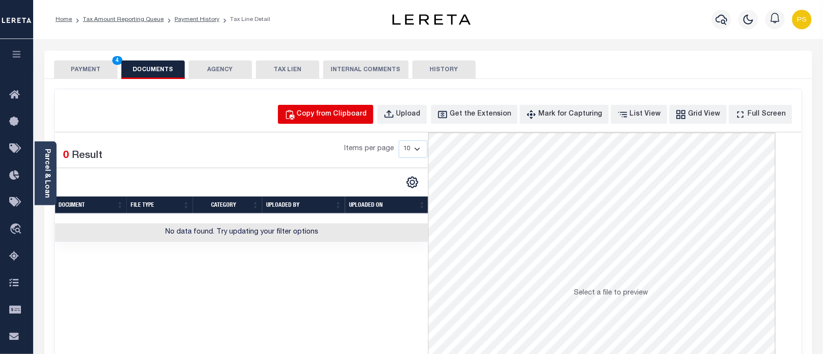
click at [358, 111] on div "Copy from Clipboard" at bounding box center [332, 114] width 70 height 11
select select "POP"
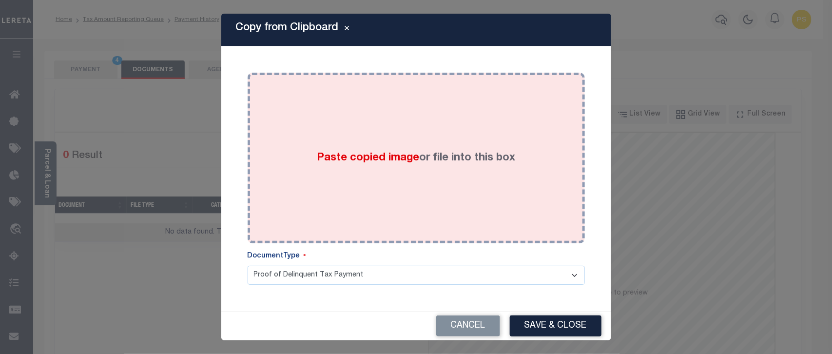
click at [410, 191] on div "Paste copied image or file into this box" at bounding box center [416, 158] width 323 height 156
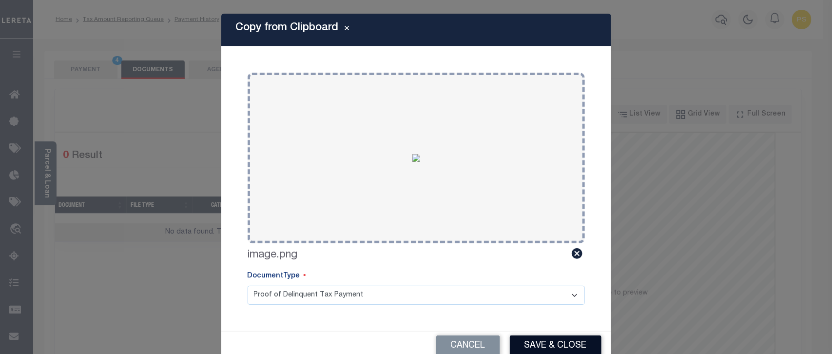
click at [571, 350] on button "Save & Close" at bounding box center [556, 345] width 92 height 21
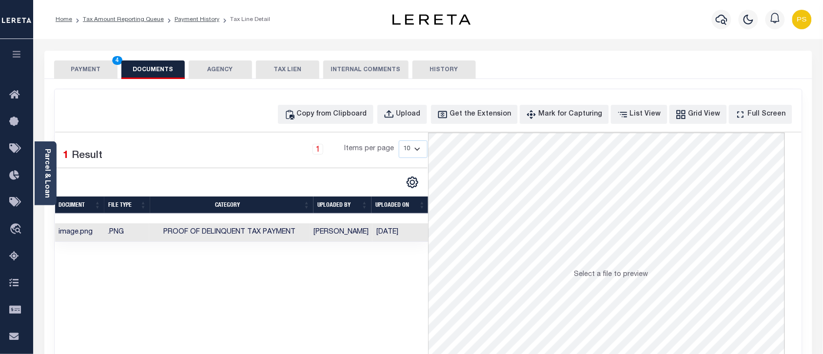
click at [82, 76] on button "PAYMENT 4" at bounding box center [85, 69] width 63 height 19
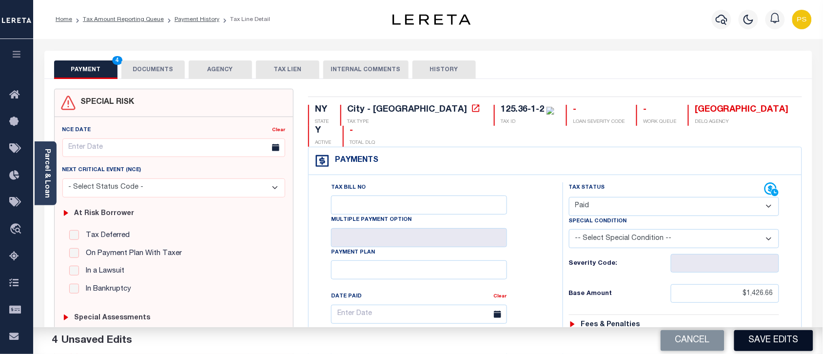
click at [756, 344] on button "Save Edits" at bounding box center [773, 340] width 79 height 21
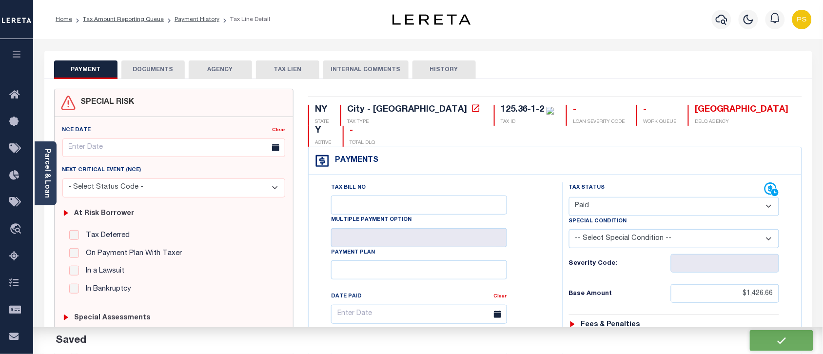
checkbox input "false"
type input "$1,426.66"
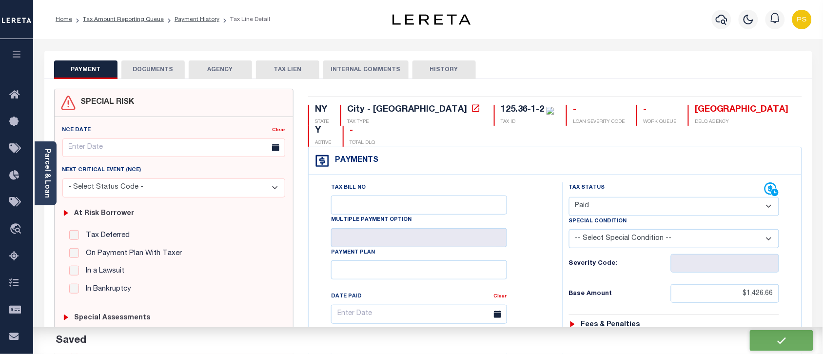
type input "$0"
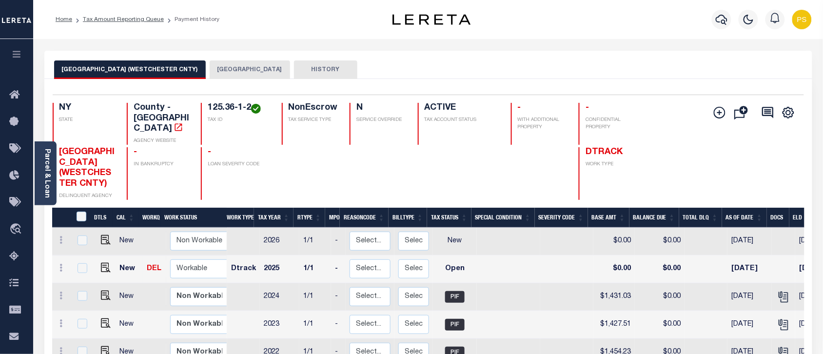
click at [103, 264] on td at bounding box center [103, 269] width 23 height 28
checkbox input "true"
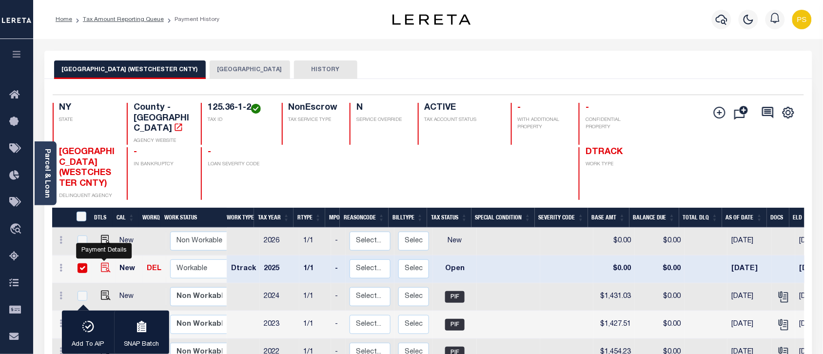
click at [105, 263] on img "" at bounding box center [106, 268] width 10 height 10
checkbox input "false"
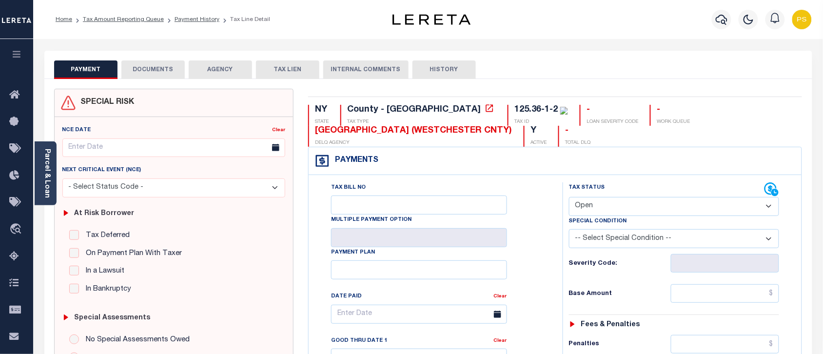
click at [644, 208] on select "- Select Status Code - Open Due/Unpaid Paid Incomplete No Tax Due Internal Refu…" at bounding box center [674, 206] width 210 height 19
select select "PYD"
click at [569, 198] on select "- Select Status Code - Open Due/Unpaid Paid Incomplete No Tax Due Internal Refu…" at bounding box center [674, 206] width 210 height 19
type input "[DATE]"
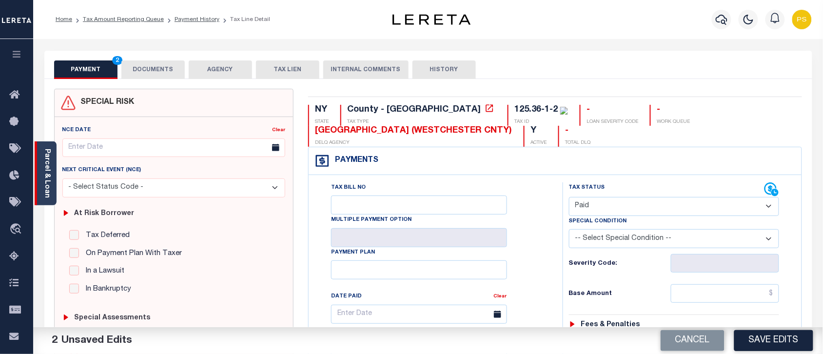
click at [43, 172] on link "Parcel & Loan" at bounding box center [46, 173] width 7 height 49
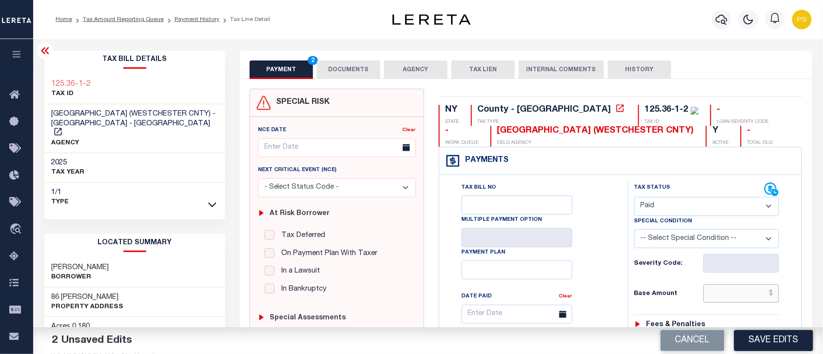
click at [773, 298] on input "text" at bounding box center [741, 293] width 76 height 19
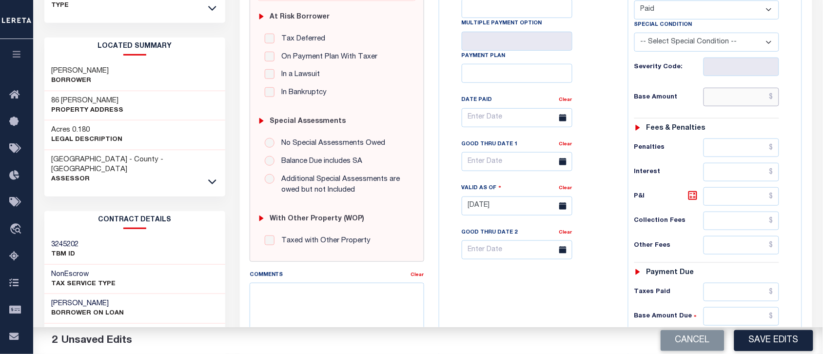
scroll to position [183, 0]
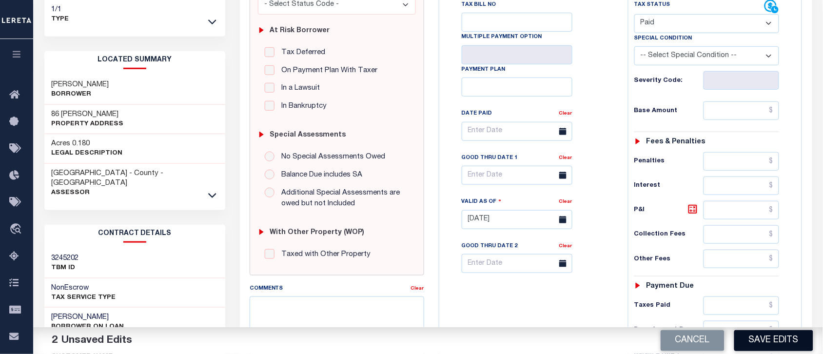
click at [791, 344] on button "Save Edits" at bounding box center [773, 340] width 79 height 21
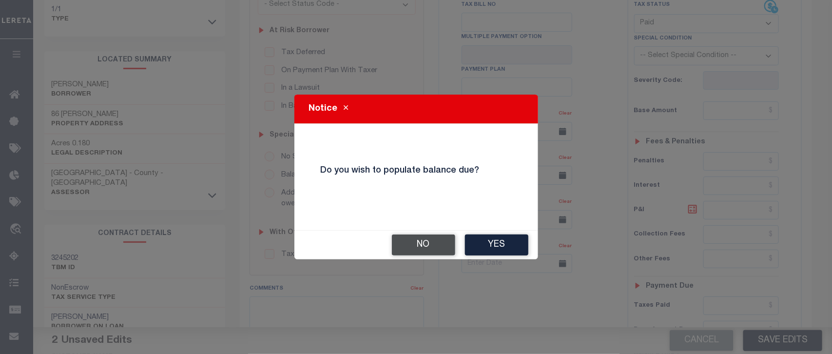
click at [423, 249] on button "No" at bounding box center [423, 244] width 63 height 21
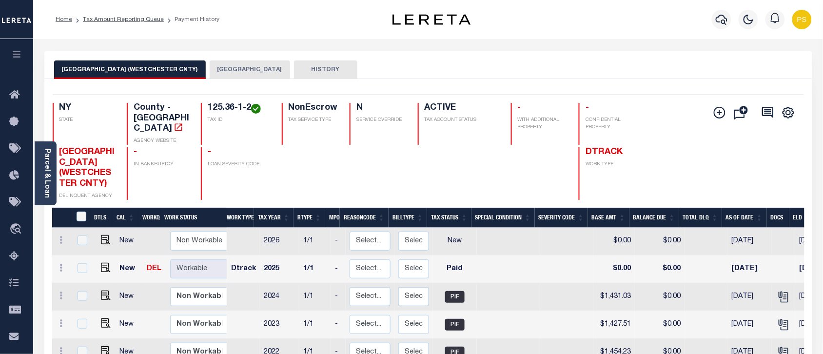
click at [234, 73] on button "[GEOGRAPHIC_DATA]" at bounding box center [250, 69] width 80 height 19
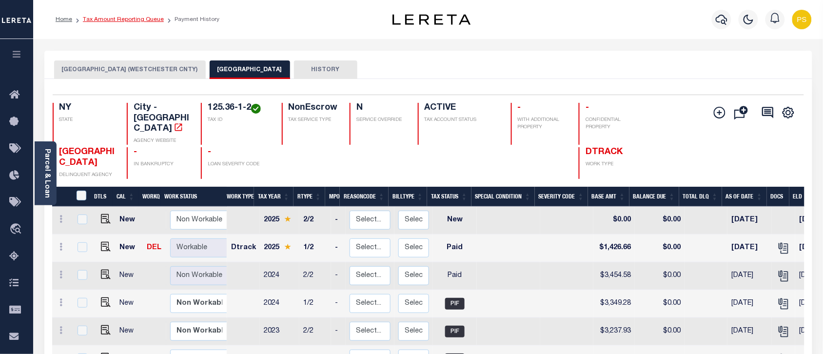
click at [106, 17] on link "Tax Amount Reporting Queue" at bounding box center [123, 20] width 81 height 6
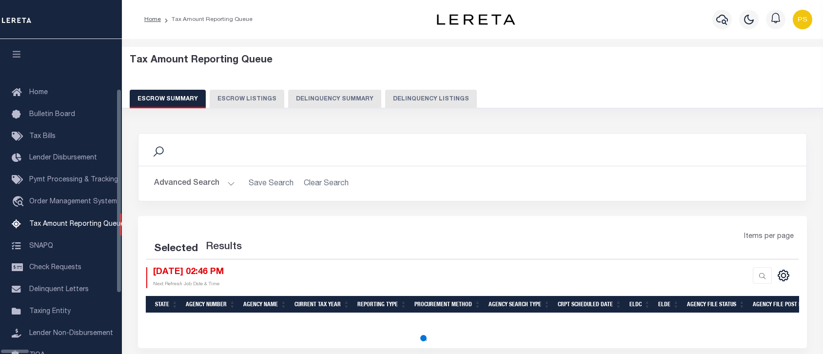
select select "100"
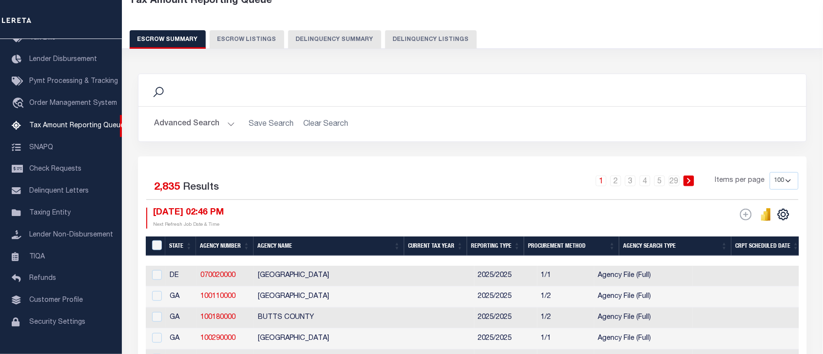
scroll to position [61, 0]
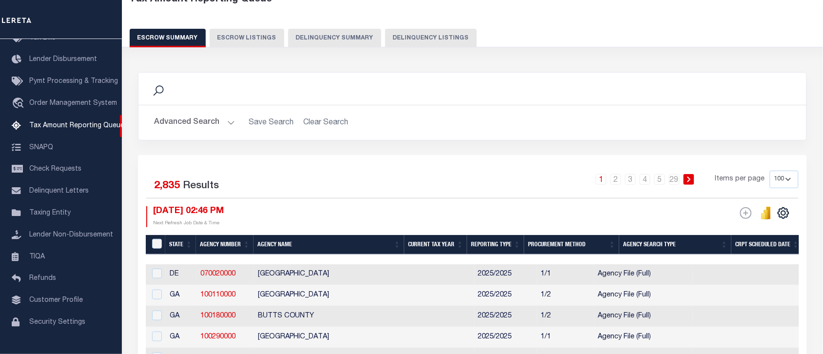
click at [417, 39] on button "Delinquency Listings" at bounding box center [431, 38] width 92 height 19
select select "100"
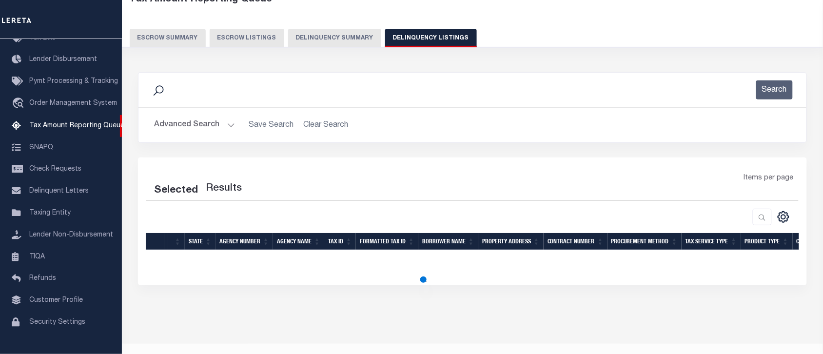
select select "100"
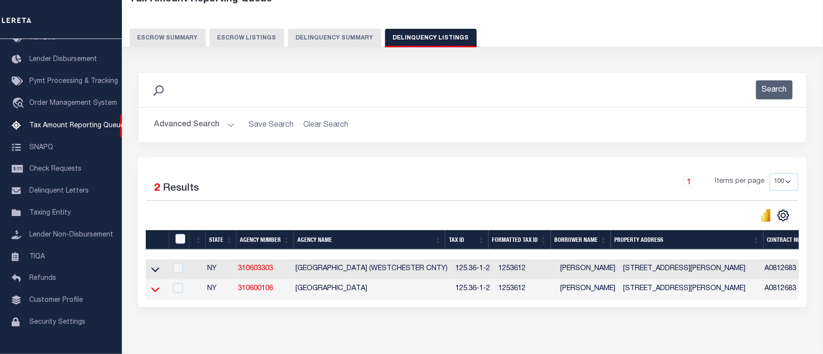
click at [155, 293] on icon at bounding box center [155, 289] width 8 height 10
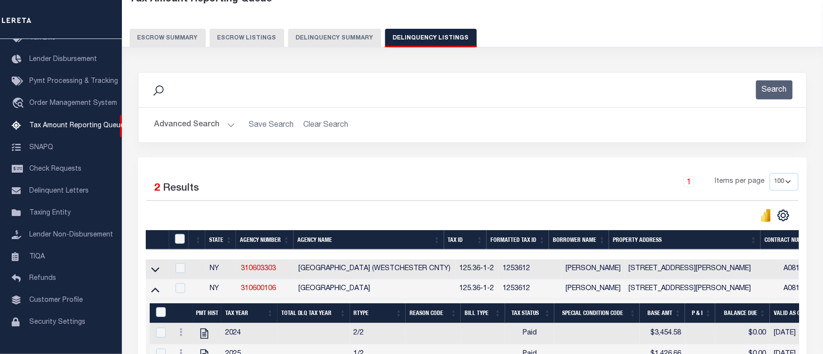
scroll to position [111, 0]
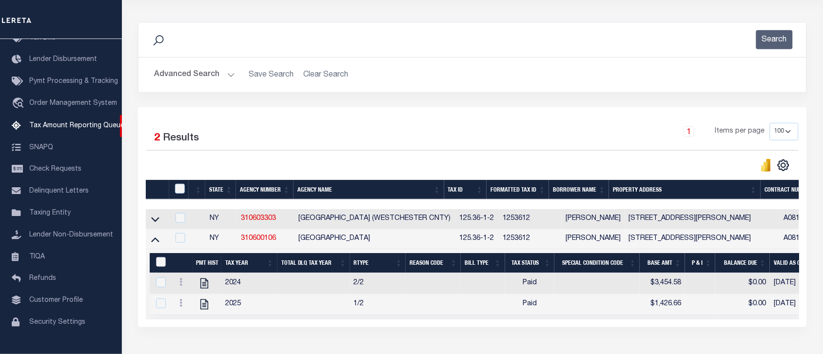
click at [161, 267] on input "&nbsp;" at bounding box center [161, 262] width 10 height 10
checkbox input "true"
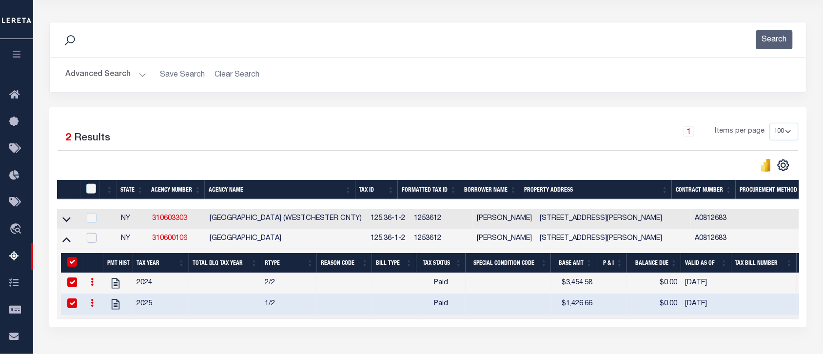
click at [91, 243] on input "checkbox" at bounding box center [92, 238] width 10 height 10
checkbox input "true"
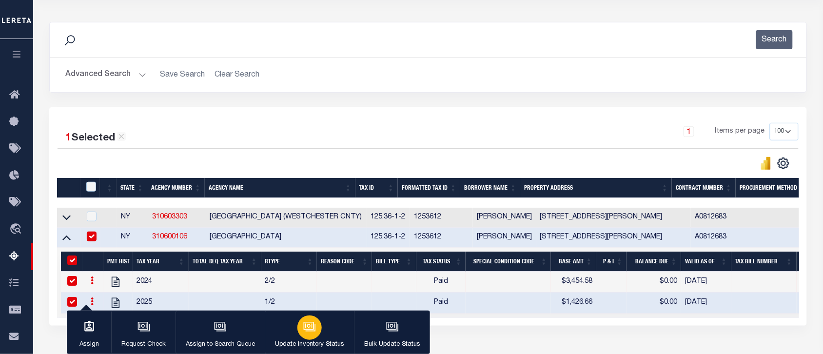
click at [300, 335] on div "button" at bounding box center [309, 327] width 24 height 24
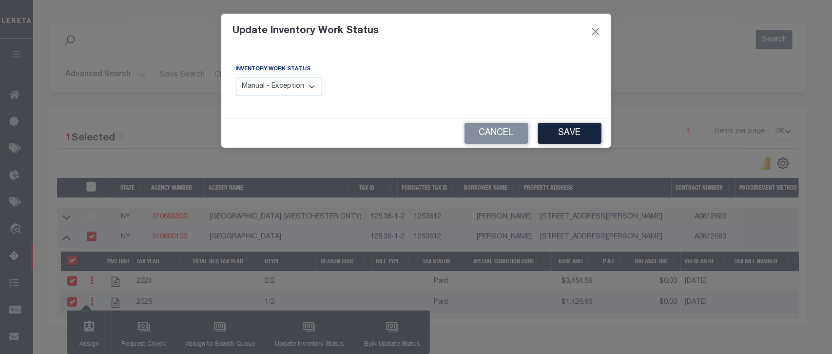
click at [284, 91] on select "Manual - Exception Pended - Awaiting Search Late Add Exception Completed" at bounding box center [279, 86] width 87 height 19
select select "4"
click at [236, 77] on select "Manual - Exception Pended - Awaiting Search Late Add Exception Completed" at bounding box center [279, 86] width 87 height 19
click at [576, 135] on button "Save" at bounding box center [569, 133] width 63 height 21
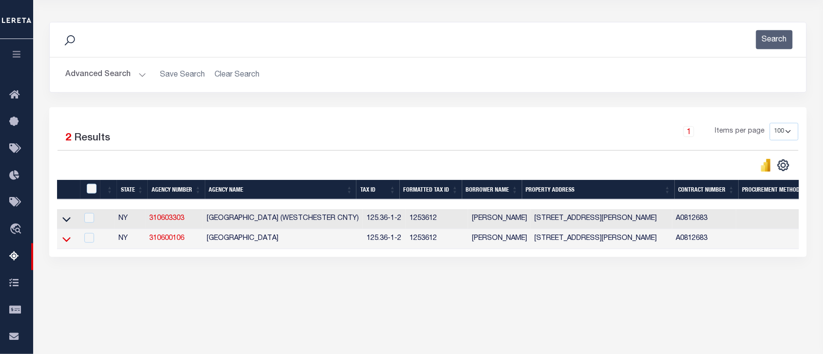
click at [64, 242] on icon at bounding box center [66, 239] width 8 height 5
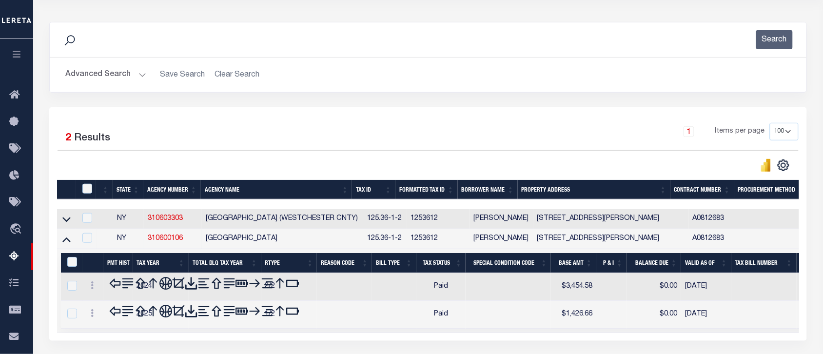
scroll to position [162, 0]
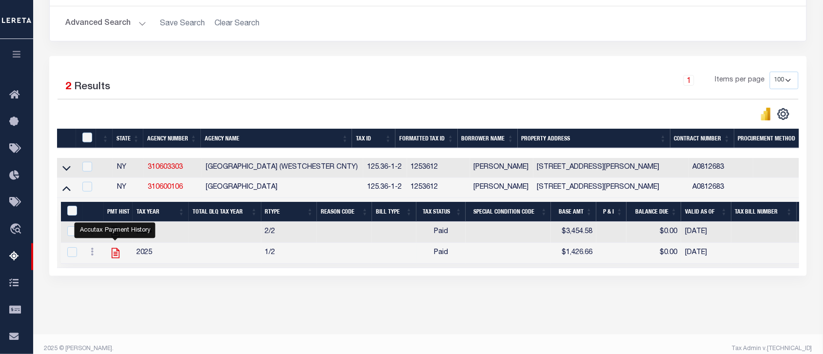
click at [116, 258] on icon "" at bounding box center [115, 253] width 8 height 10
checkbox input "false"
checkbox input "true"
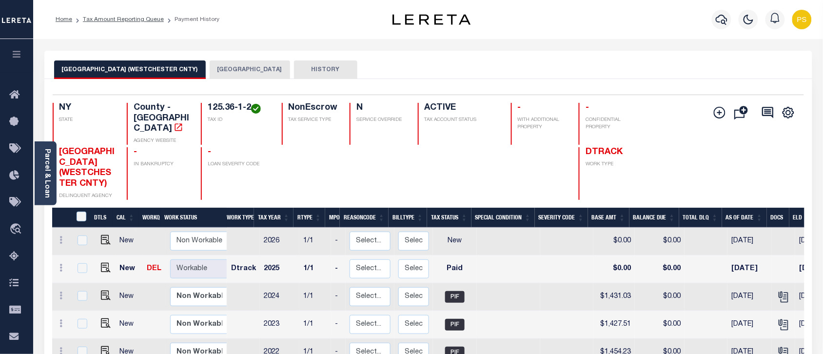
click at [234, 69] on button "[GEOGRAPHIC_DATA]" at bounding box center [250, 69] width 80 height 19
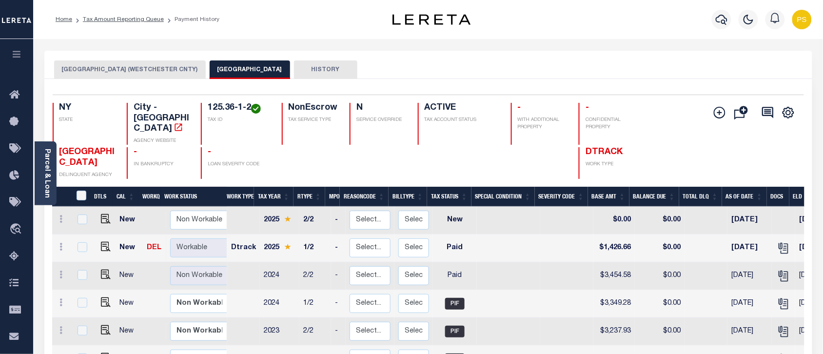
click at [100, 239] on td at bounding box center [103, 248] width 23 height 28
checkbox input "true"
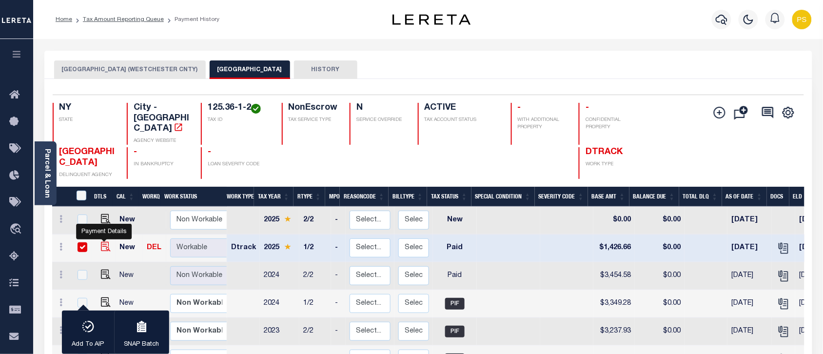
click at [105, 242] on img "" at bounding box center [106, 247] width 10 height 10
checkbox input "false"
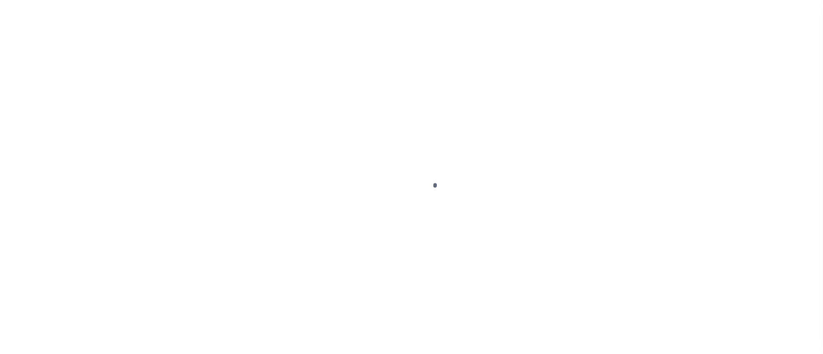
select select "PYD"
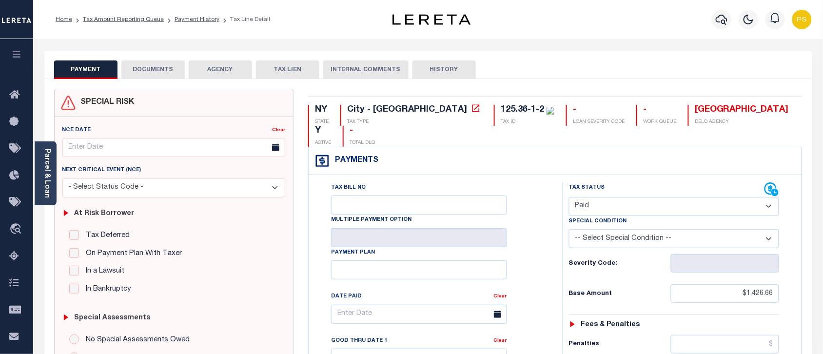
click at [156, 76] on button "DOCUMENTS" at bounding box center [152, 69] width 63 height 19
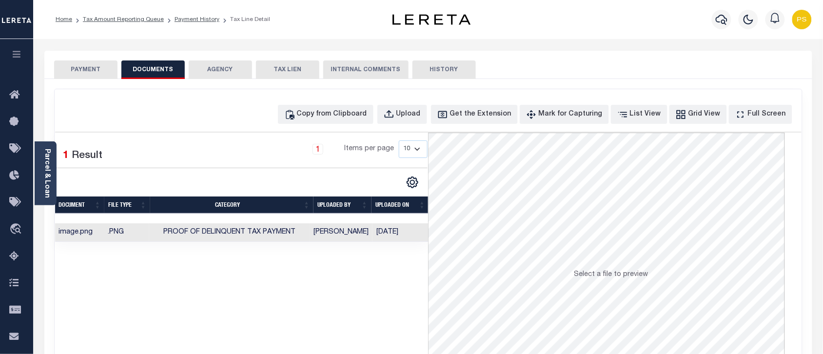
click at [96, 72] on button "PAYMENT" at bounding box center [85, 69] width 63 height 19
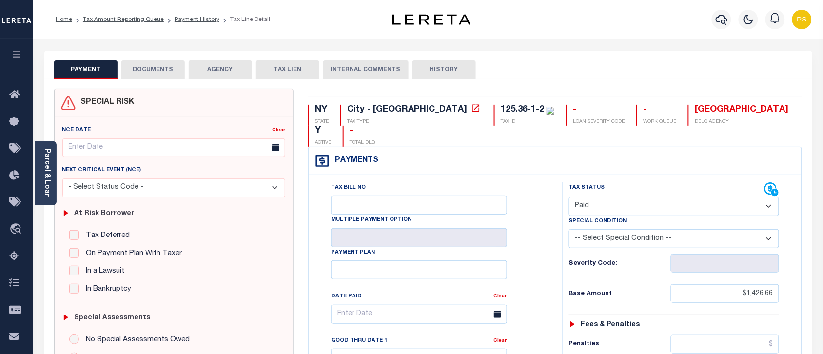
click at [160, 63] on button "DOCUMENTS" at bounding box center [152, 69] width 63 height 19
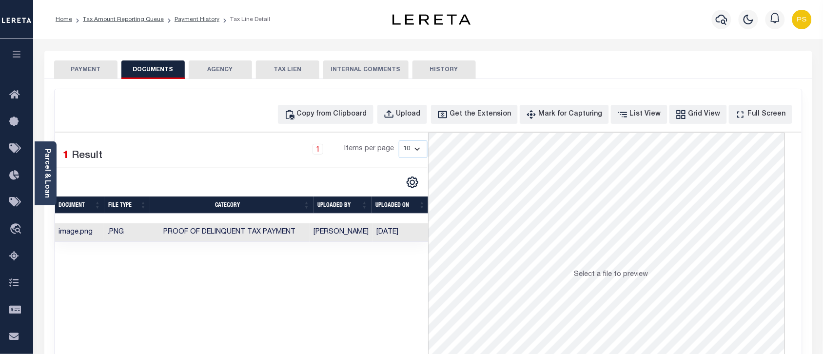
click at [96, 71] on button "PAYMENT" at bounding box center [85, 69] width 63 height 19
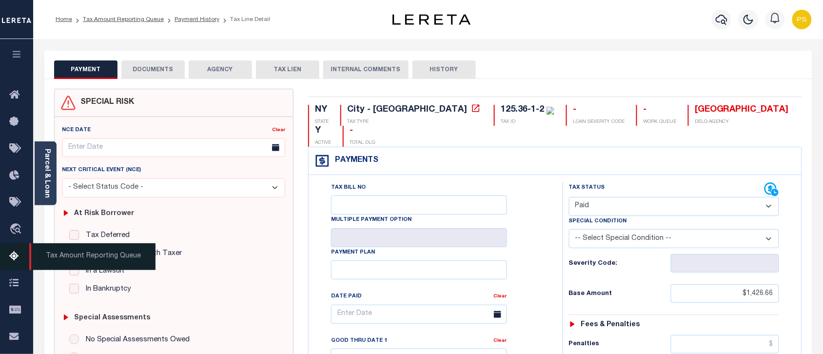
click at [18, 253] on icon at bounding box center [17, 256] width 16 height 12
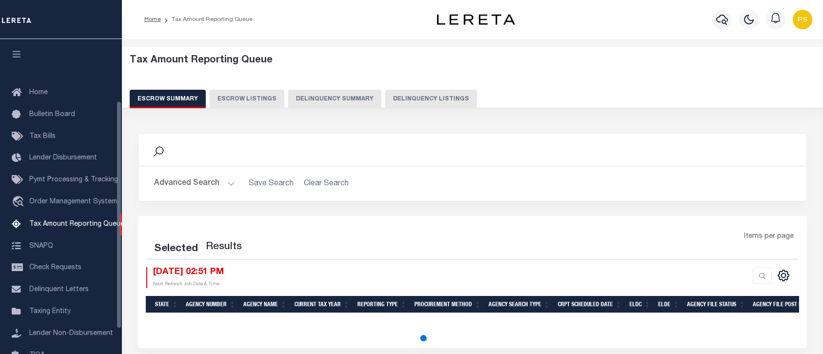
click at [408, 99] on button "Delinquency Listings" at bounding box center [431, 99] width 92 height 19
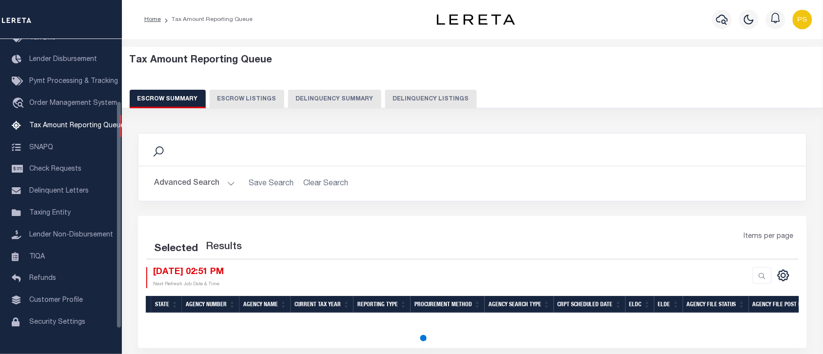
select select "100"
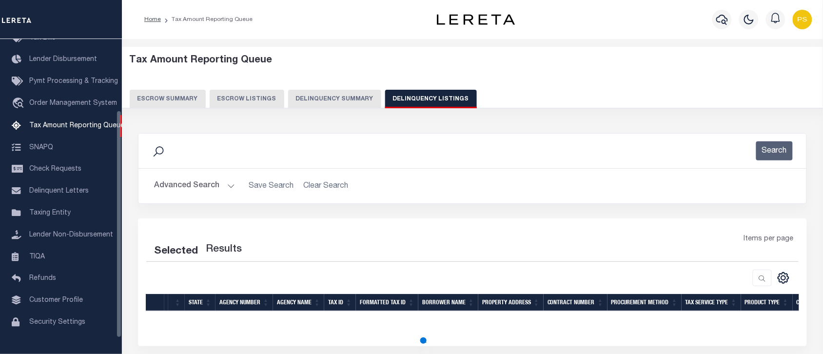
select select "100"
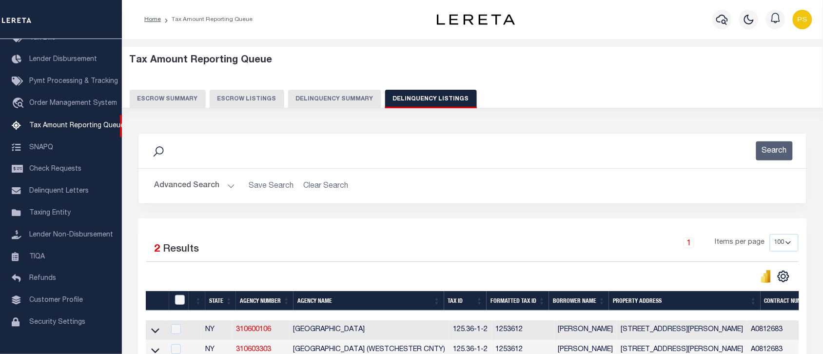
click at [184, 185] on button "Advanced Search" at bounding box center [194, 185] width 81 height 19
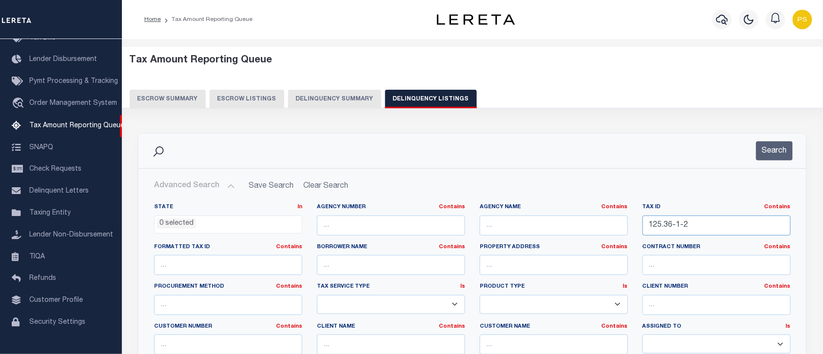
click at [666, 222] on input "125.36-1-2" at bounding box center [716, 225] width 148 height 20
paste input "73-4-15"
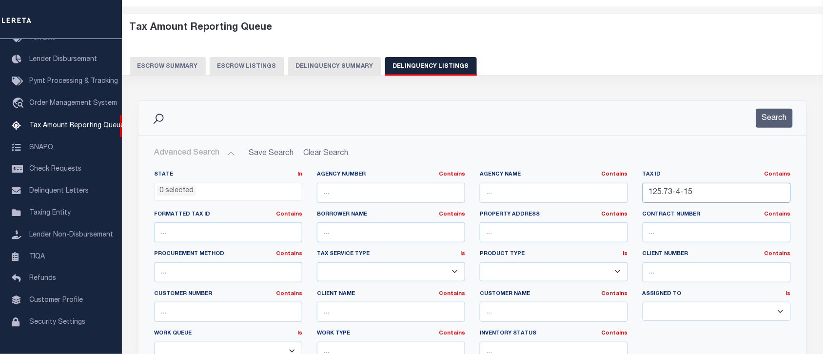
scroll to position [122, 0]
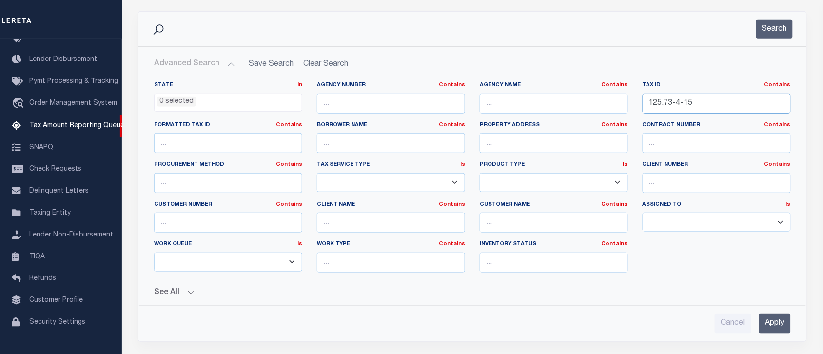
type input "125.73-4-15"
click at [784, 322] on input "Apply" at bounding box center [775, 323] width 32 height 20
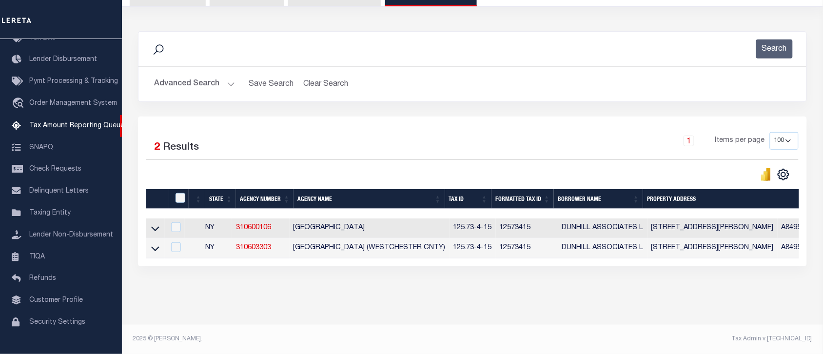
scroll to position [111, 0]
click at [153, 223] on icon at bounding box center [155, 228] width 8 height 10
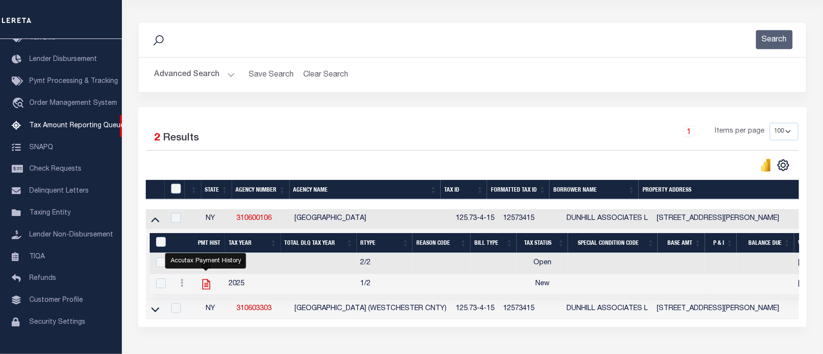
click at [209, 290] on icon "" at bounding box center [206, 284] width 13 height 13
checkbox input "true"
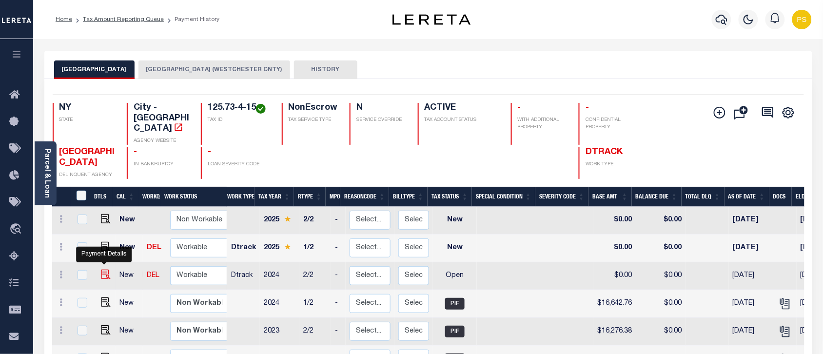
click at [103, 269] on img "" at bounding box center [106, 274] width 10 height 10
checkbox input "true"
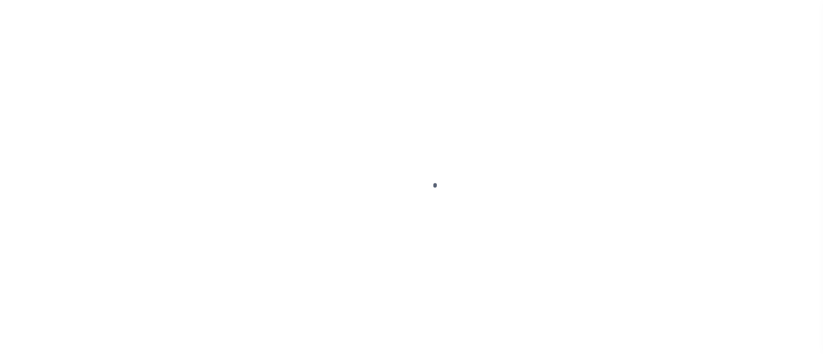
select select "OP2"
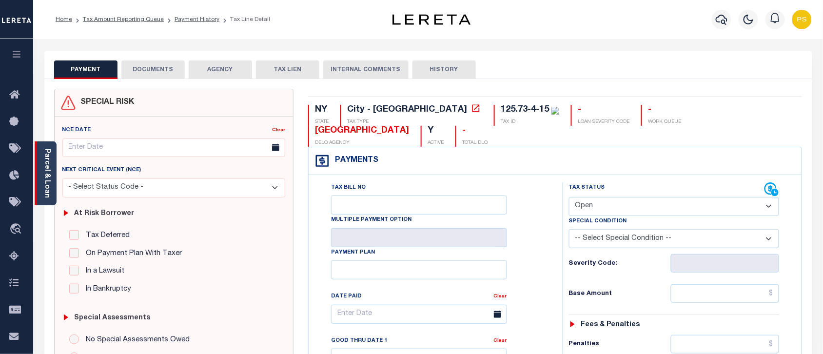
click at [47, 180] on link "Parcel & Loan" at bounding box center [46, 173] width 7 height 49
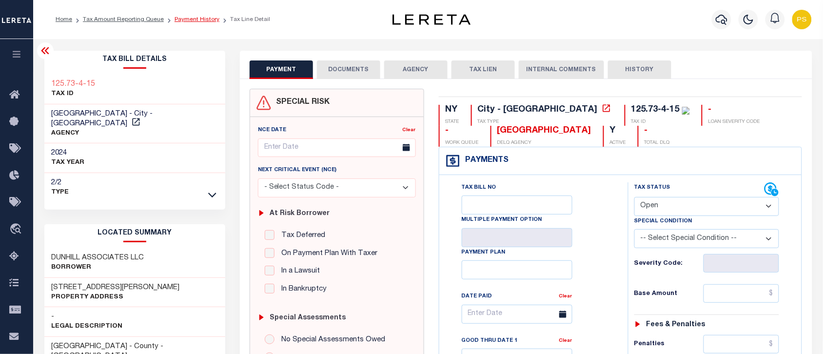
click at [200, 17] on link "Payment History" at bounding box center [196, 20] width 45 height 6
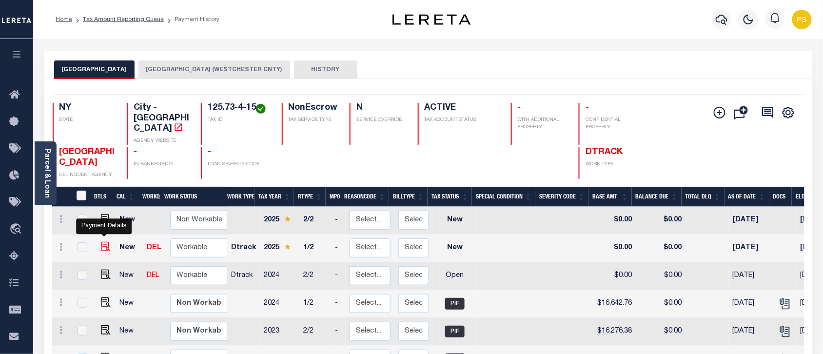
click at [102, 242] on img "" at bounding box center [106, 247] width 10 height 10
checkbox input "true"
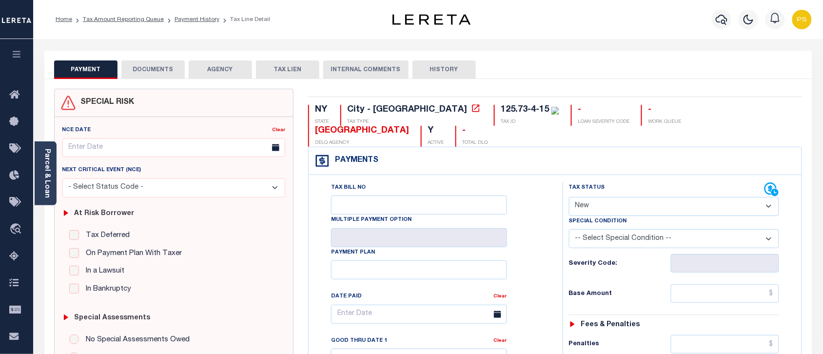
click at [588, 197] on select "- Select Status Code - Open Due/Unpaid Paid Incomplete No Tax Due Internal Refu…" at bounding box center [674, 206] width 210 height 19
select select "PYD"
click at [569, 197] on select "- Select Status Code - Open Due/Unpaid Paid Incomplete No Tax Due Internal Refu…" at bounding box center [674, 206] width 210 height 19
type input "[DATE]"
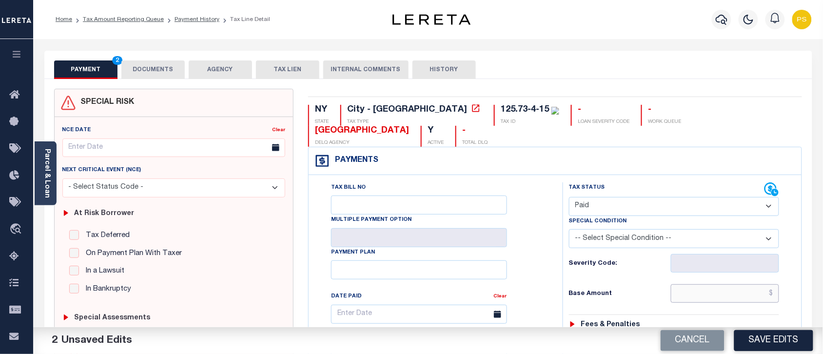
click at [772, 284] on input "text" at bounding box center [724, 293] width 109 height 19
paste input "4,694.99"
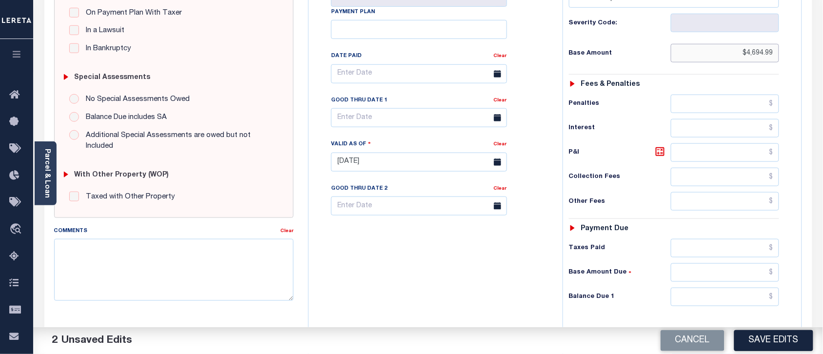
scroll to position [244, 0]
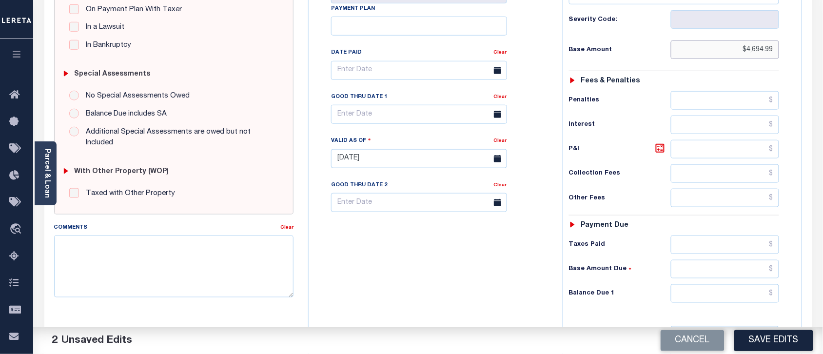
type input "$4,694.99"
click at [712, 284] on input "text" at bounding box center [724, 293] width 109 height 19
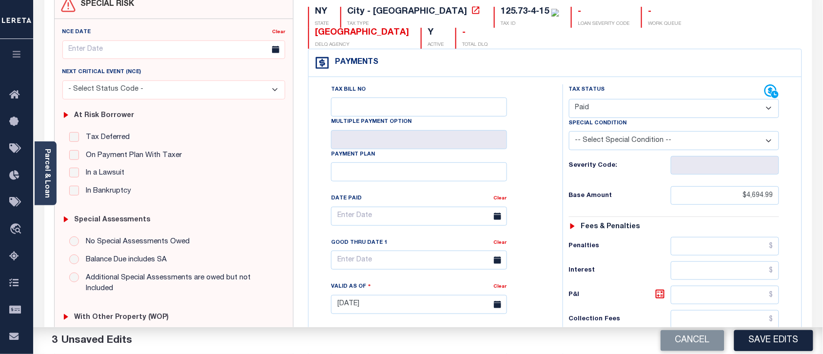
scroll to position [0, 0]
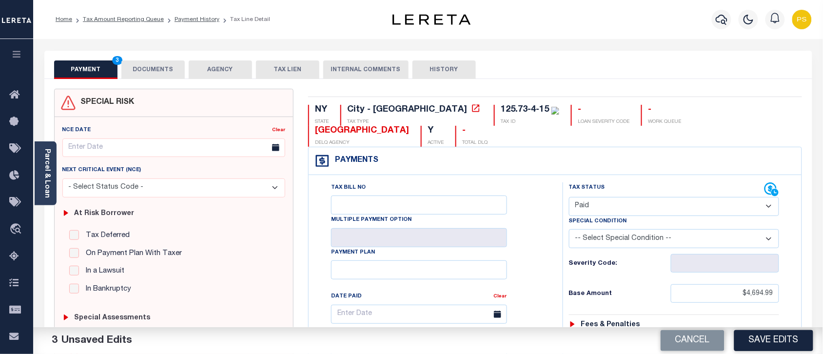
type input "$0.00"
click at [158, 73] on button "DOCUMENTS" at bounding box center [152, 69] width 63 height 19
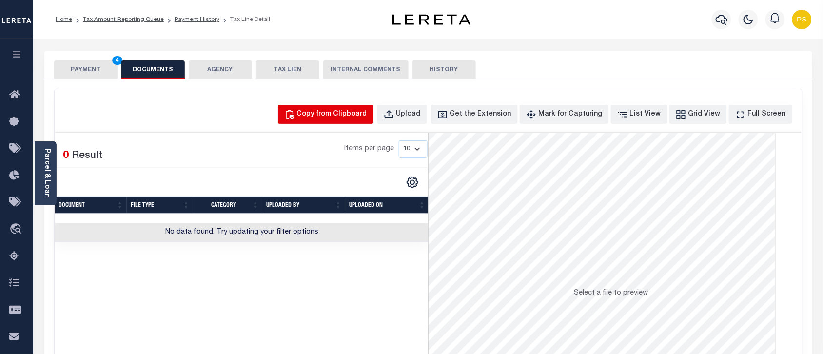
click at [338, 111] on div "Copy from Clipboard" at bounding box center [332, 114] width 70 height 11
select select "POP"
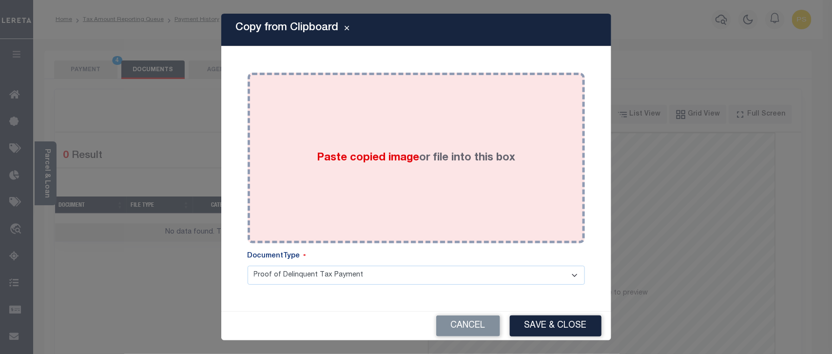
click at [396, 175] on div "Paste copied image or file into this box" at bounding box center [416, 158] width 323 height 156
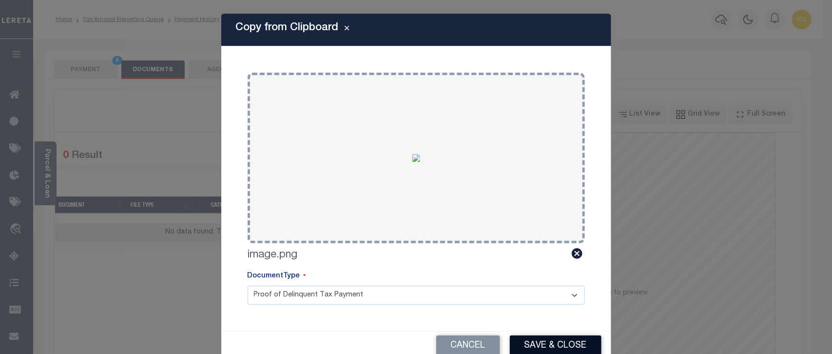
click at [578, 339] on button "Save & Close" at bounding box center [556, 345] width 92 height 21
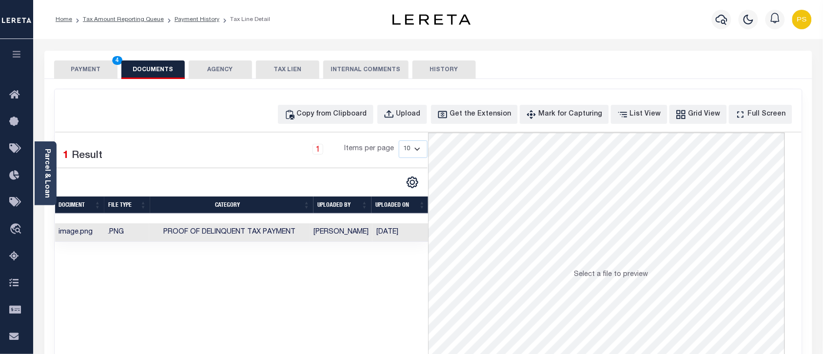
click at [83, 74] on button "PAYMENT 4" at bounding box center [85, 69] width 63 height 19
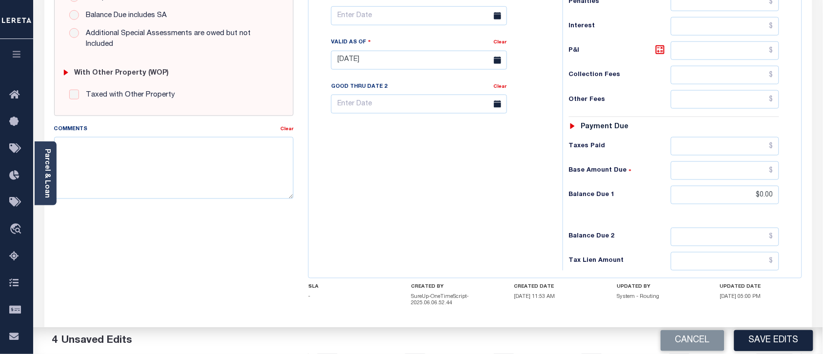
scroll to position [365, 0]
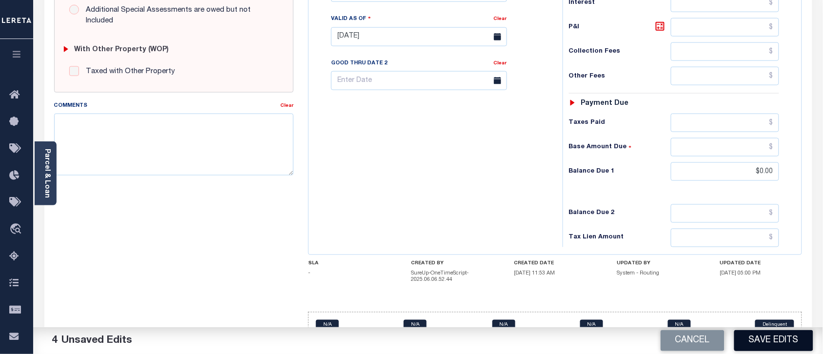
click at [759, 341] on button "Save Edits" at bounding box center [773, 340] width 79 height 21
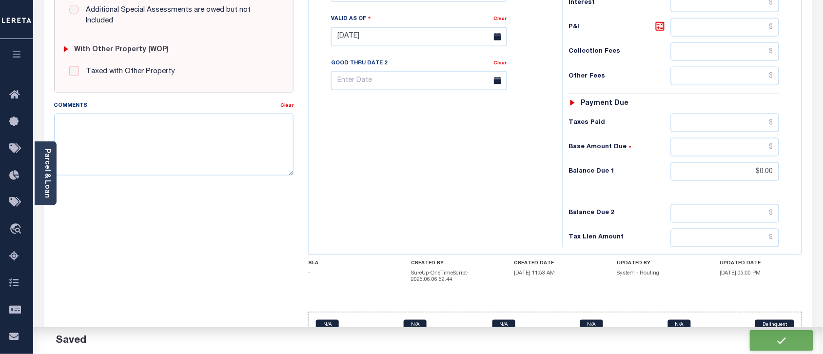
checkbox input "false"
type input "$4,694.99"
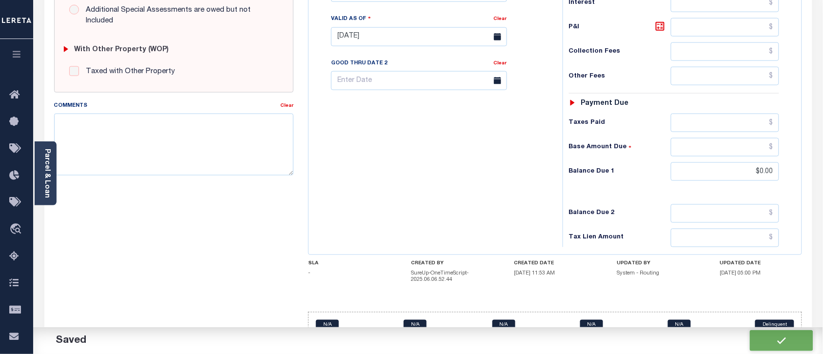
type input "$0"
